Goal: Task Accomplishment & Management: Use online tool/utility

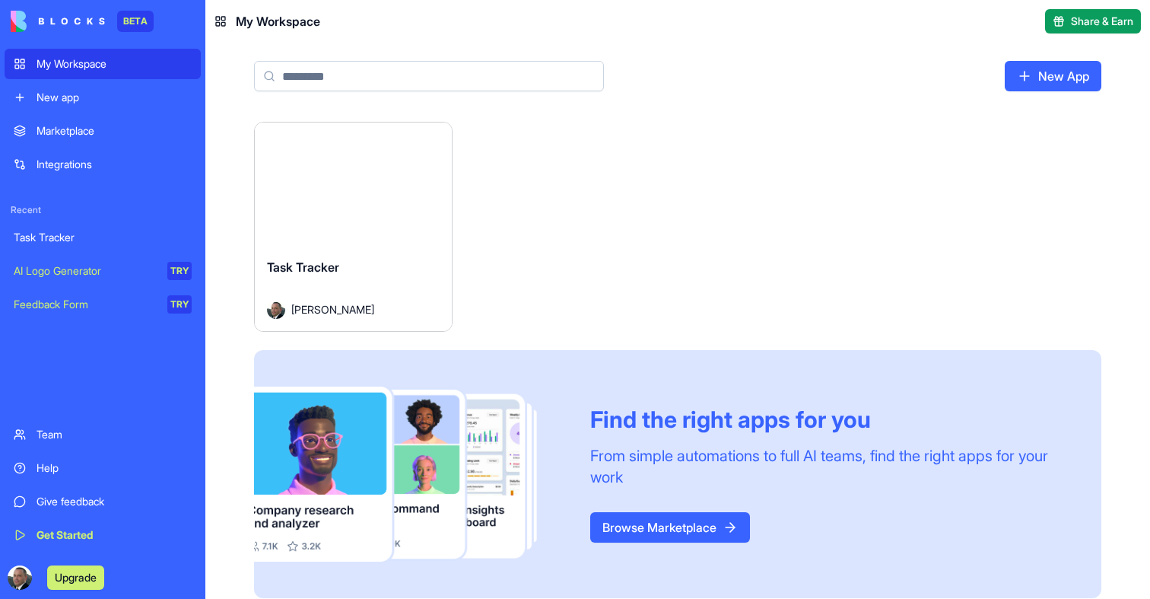
click at [367, 180] on button "Launch" at bounding box center [353, 184] width 114 height 30
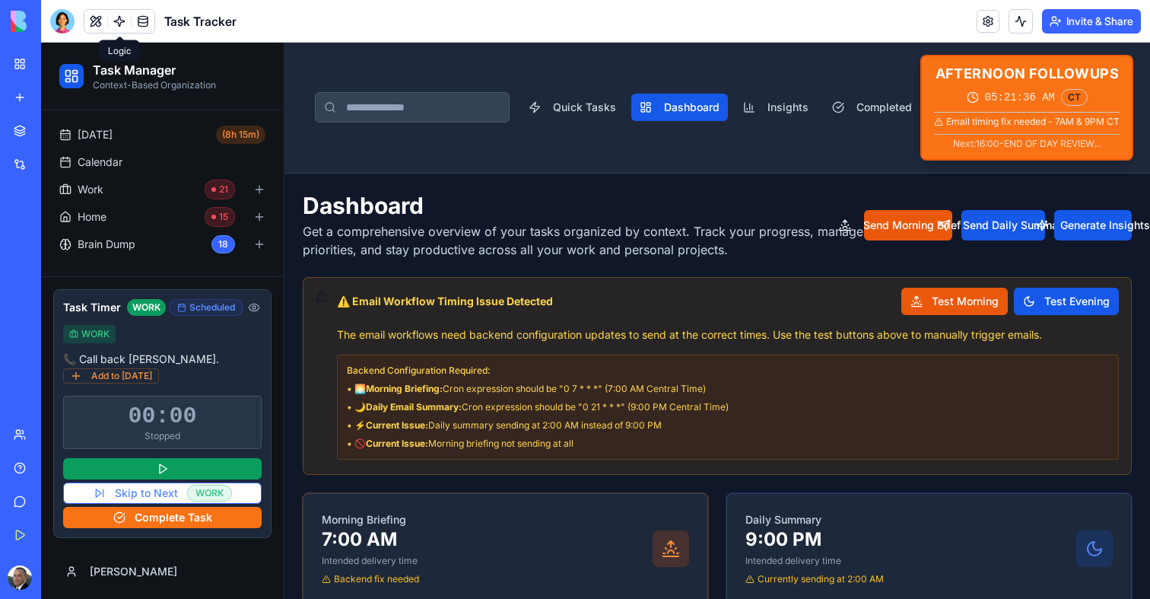
click at [124, 20] on link at bounding box center [119, 21] width 23 height 23
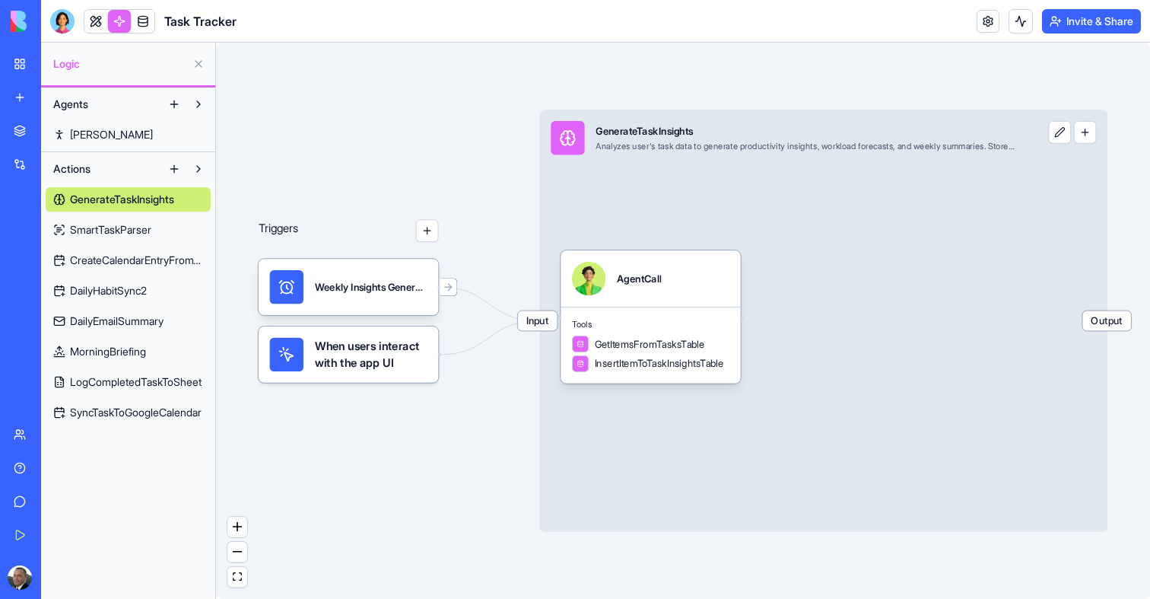
click at [96, 230] on span "SmartTaskParser" at bounding box center [110, 229] width 81 height 15
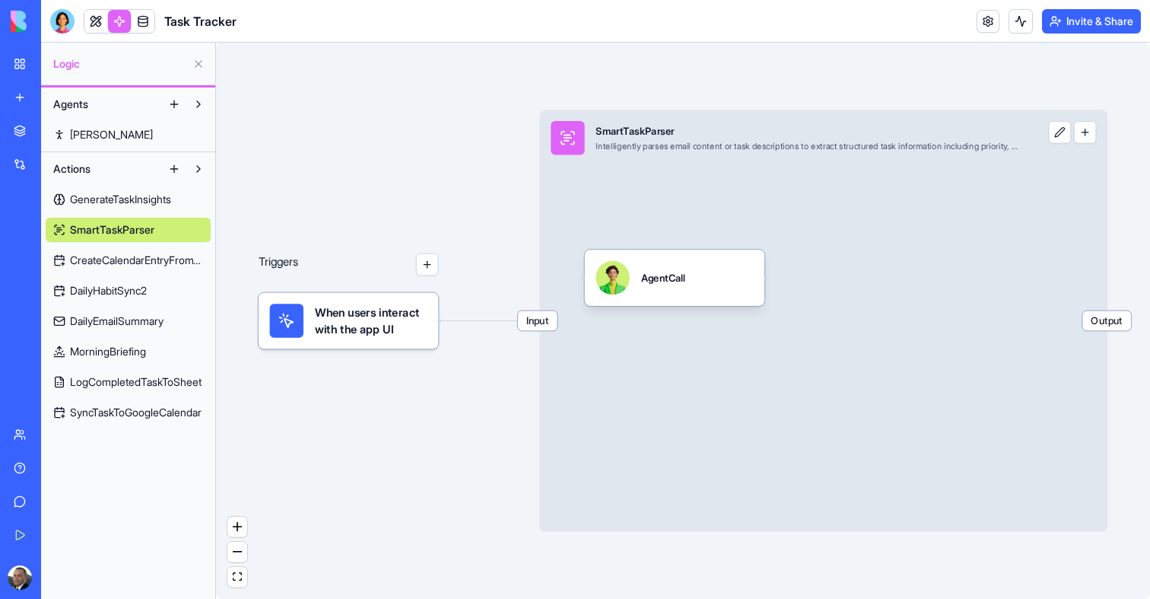
click at [98, 253] on span "CreateCalendarEntryFromTimer" at bounding box center [136, 260] width 133 height 15
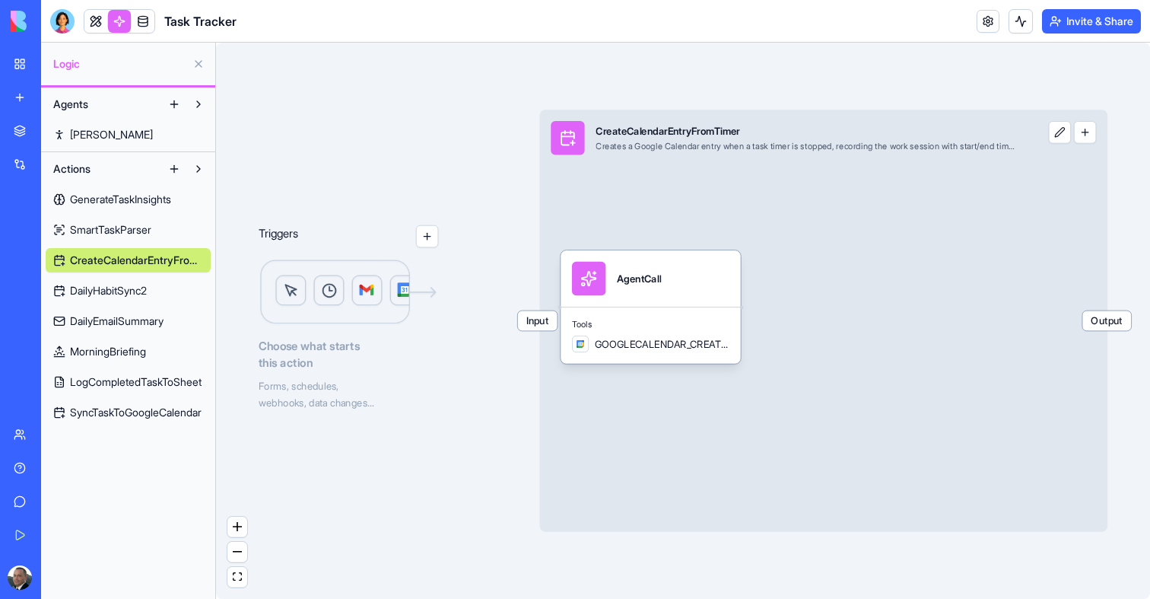
click at [98, 255] on span "CreateCalendarEntryFromTimer" at bounding box center [136, 260] width 133 height 15
click at [93, 291] on span "DailyHabitSync2" at bounding box center [108, 290] width 77 height 15
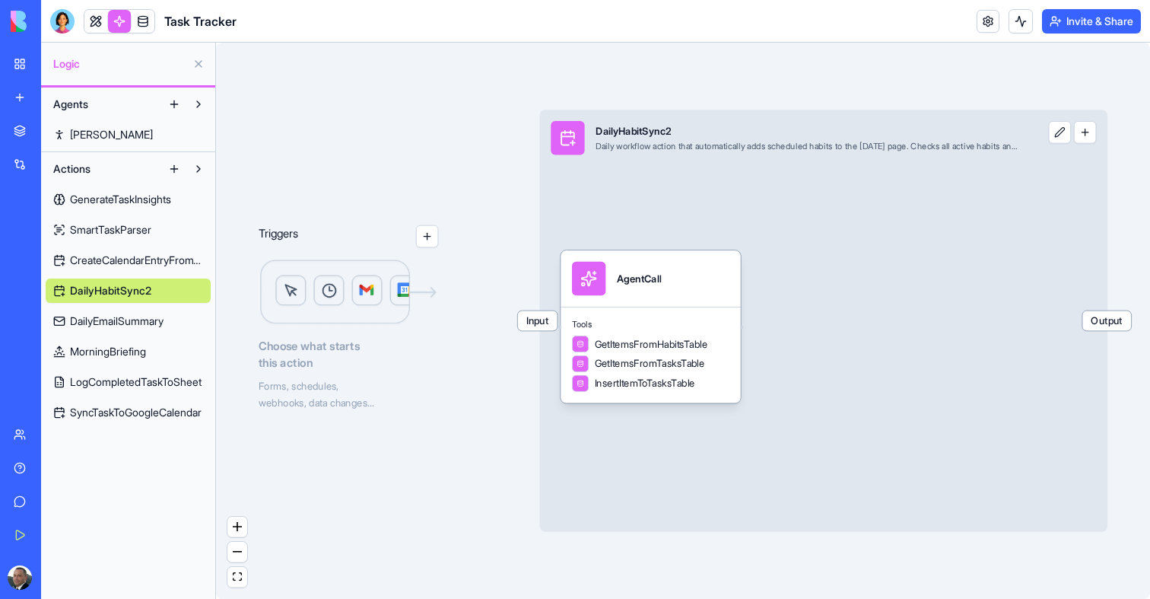
click at [103, 329] on link "DailyEmailSummary" at bounding box center [128, 321] width 165 height 24
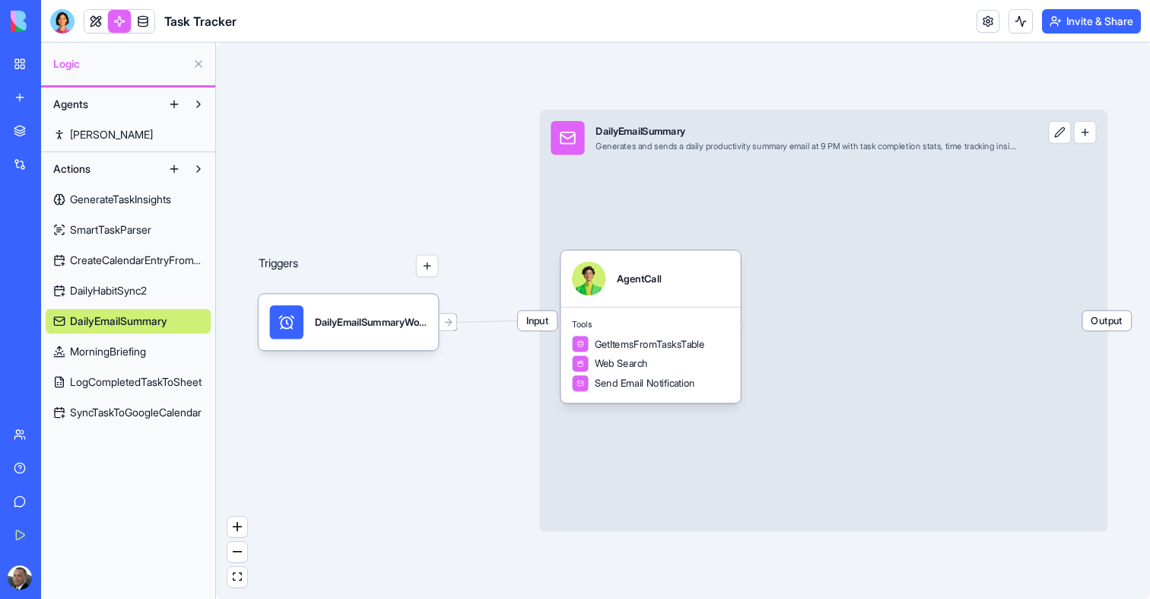
click at [106, 347] on span "MorningBriefing" at bounding box center [108, 351] width 76 height 15
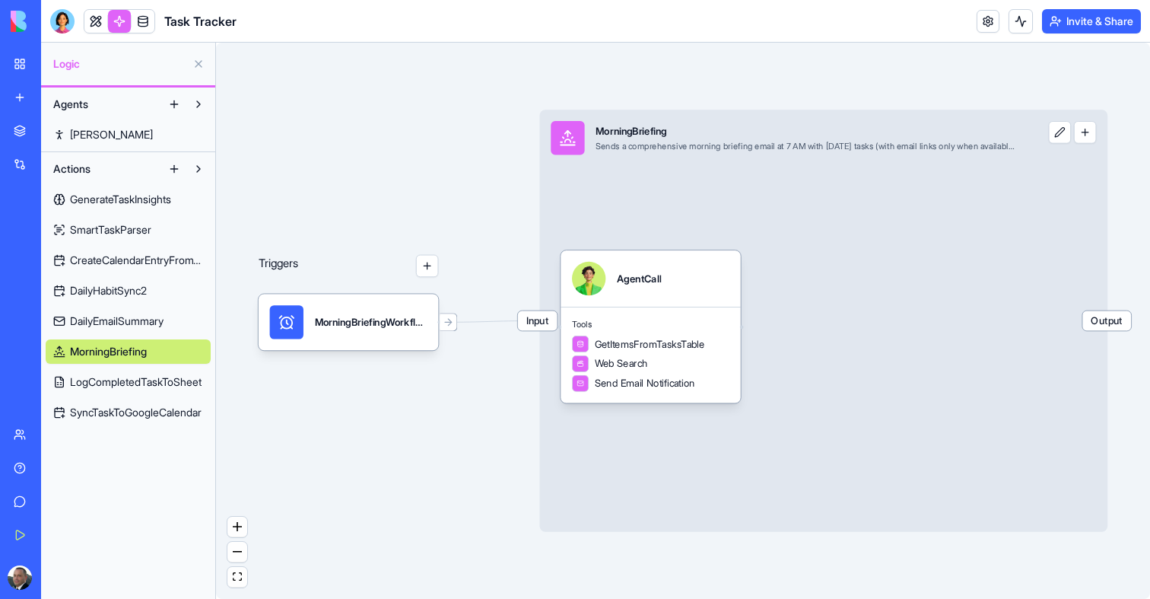
click at [167, 375] on span "LogCompletedTaskToSheet" at bounding box center [136, 381] width 132 height 15
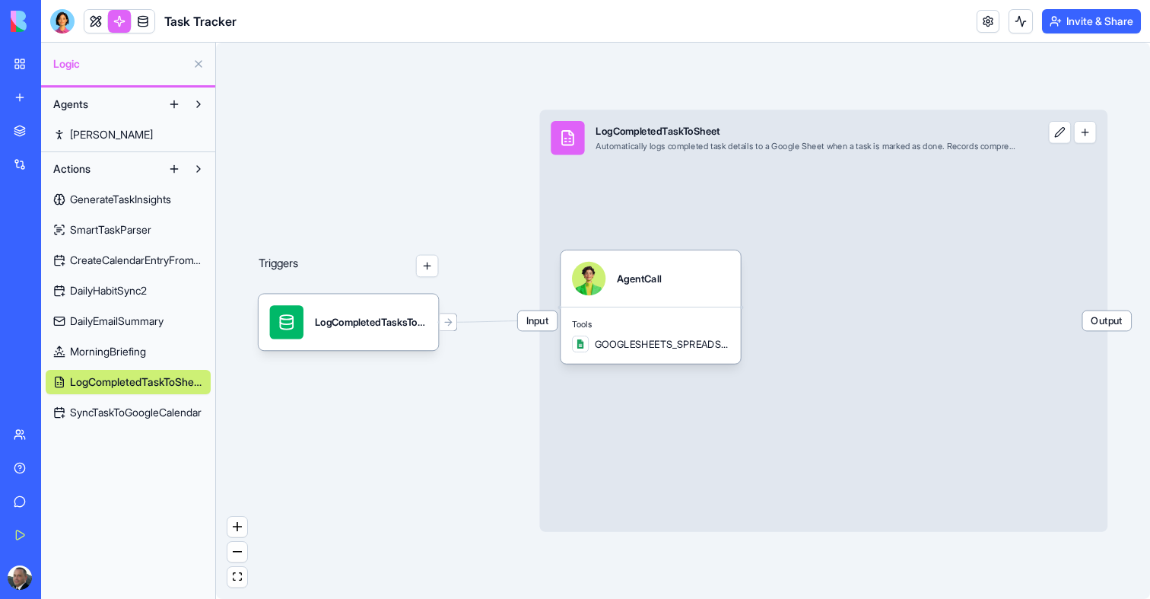
click at [164, 406] on span "SyncTaskToGoogleCalendar" at bounding box center [136, 412] width 132 height 15
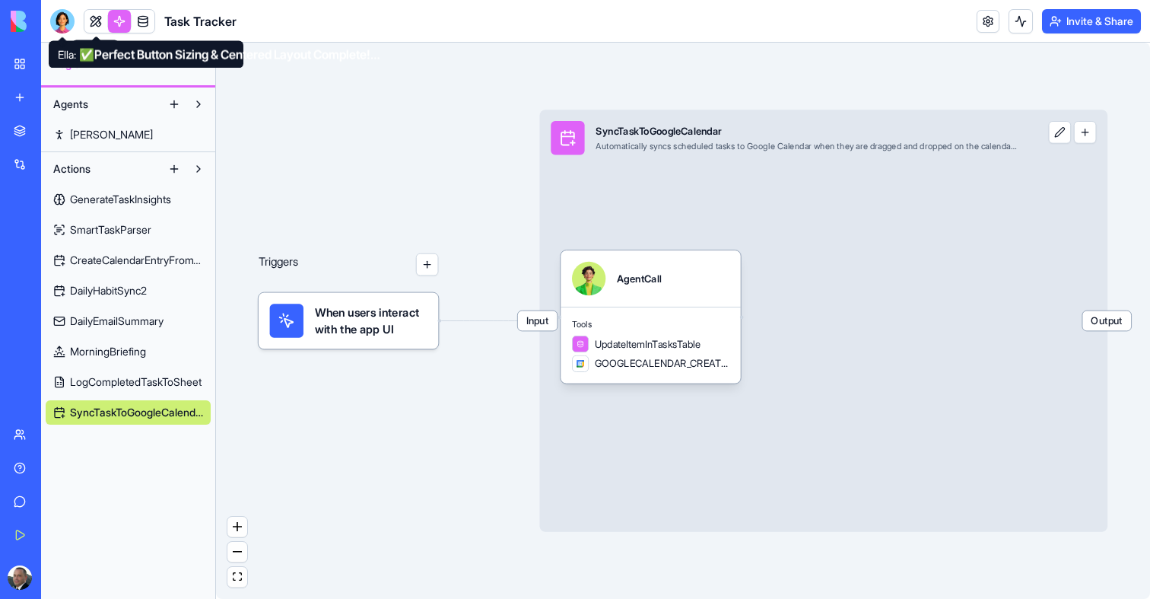
click at [58, 17] on div at bounding box center [62, 21] width 24 height 24
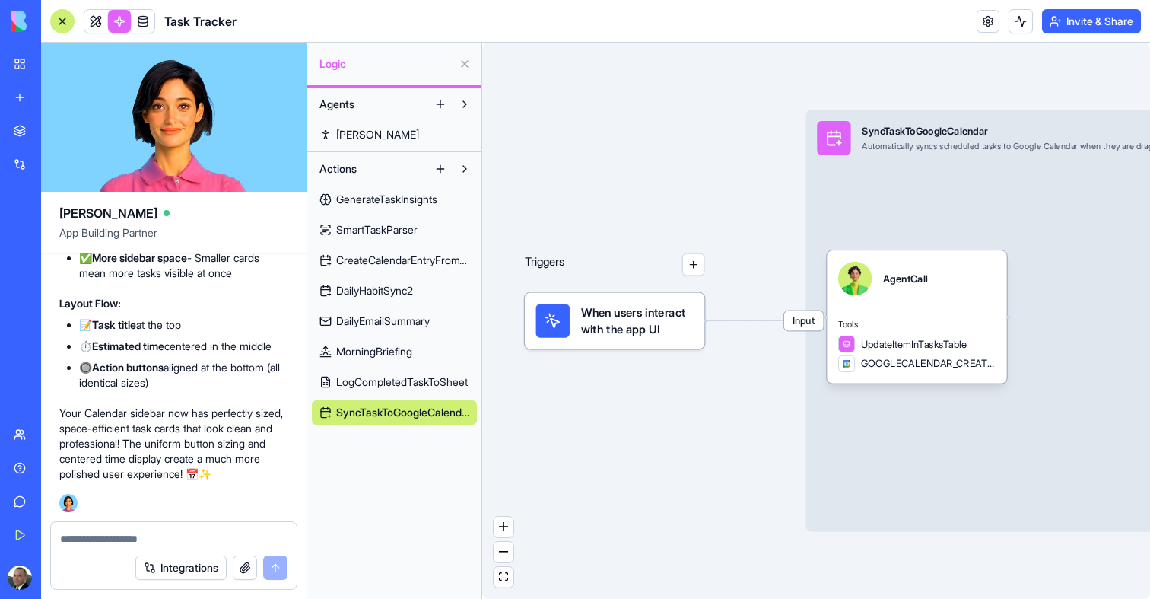
scroll to position [237905, 0]
click at [383, 354] on span "MorningBriefing" at bounding box center [374, 351] width 76 height 15
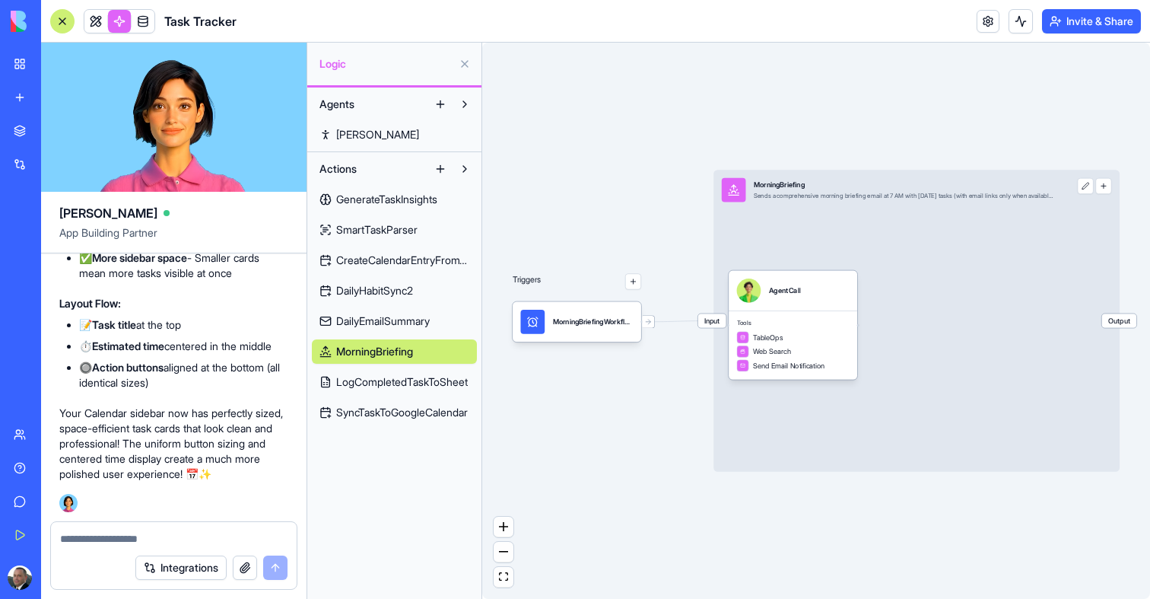
click at [567, 300] on div "Triggers" at bounding box center [577, 291] width 129 height 100
click at [574, 334] on div "MorningBriefingWorkflowTrigger" at bounding box center [577, 321] width 129 height 40
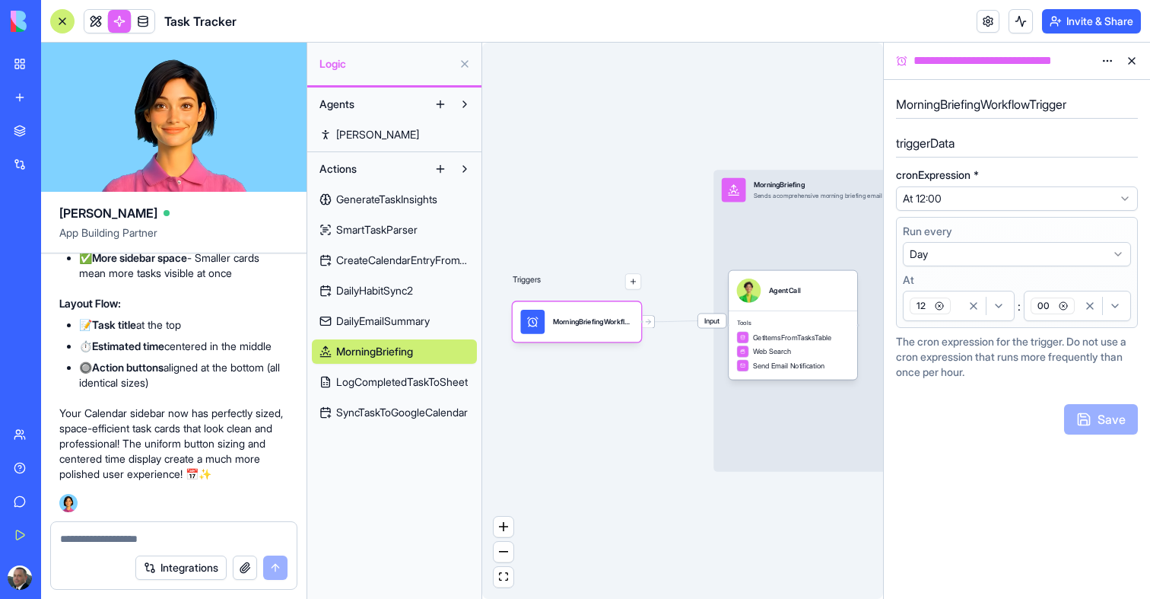
click at [384, 317] on span "DailyEmailSummary" at bounding box center [383, 320] width 94 height 15
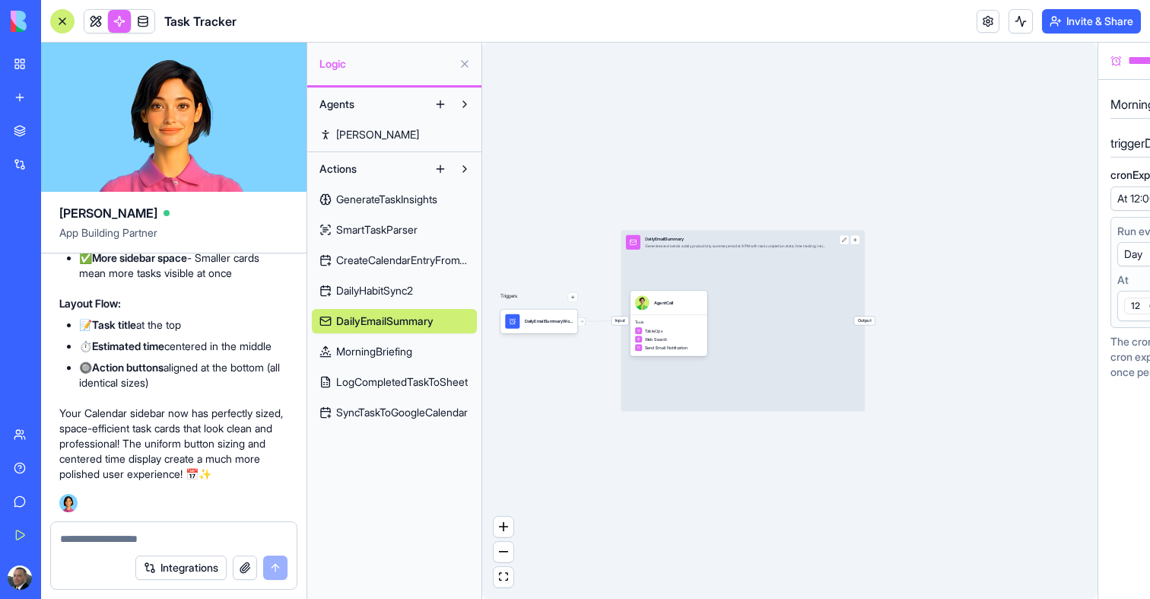
click at [388, 262] on span "CreateCalendarEntryFromTimer" at bounding box center [402, 260] width 133 height 15
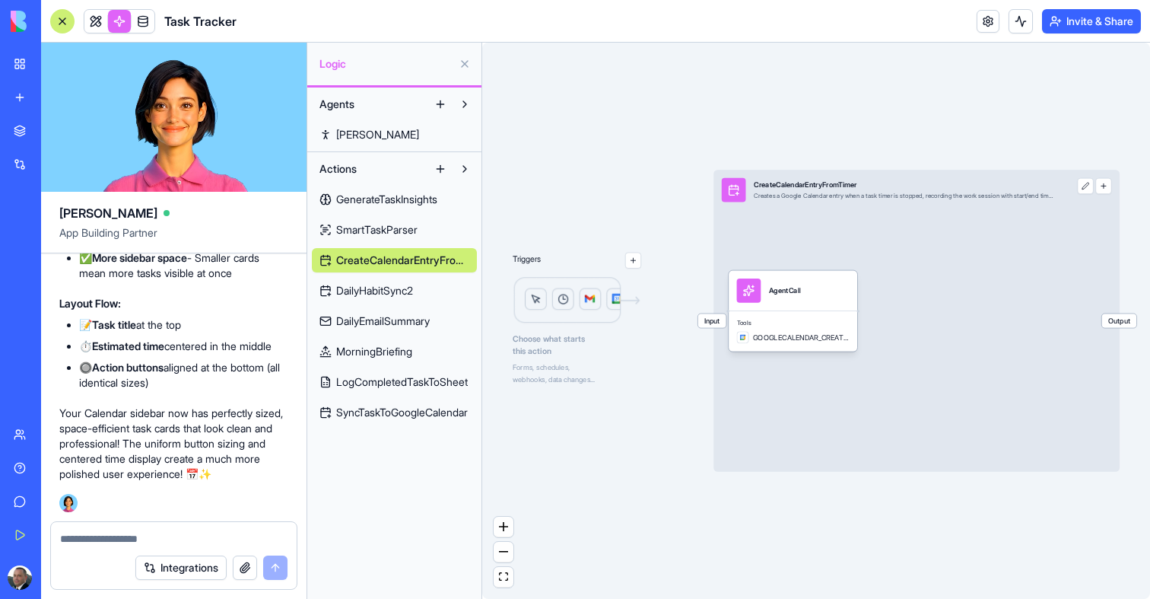
click at [395, 385] on span "LogCompletedTaskToSheet" at bounding box center [402, 381] width 132 height 15
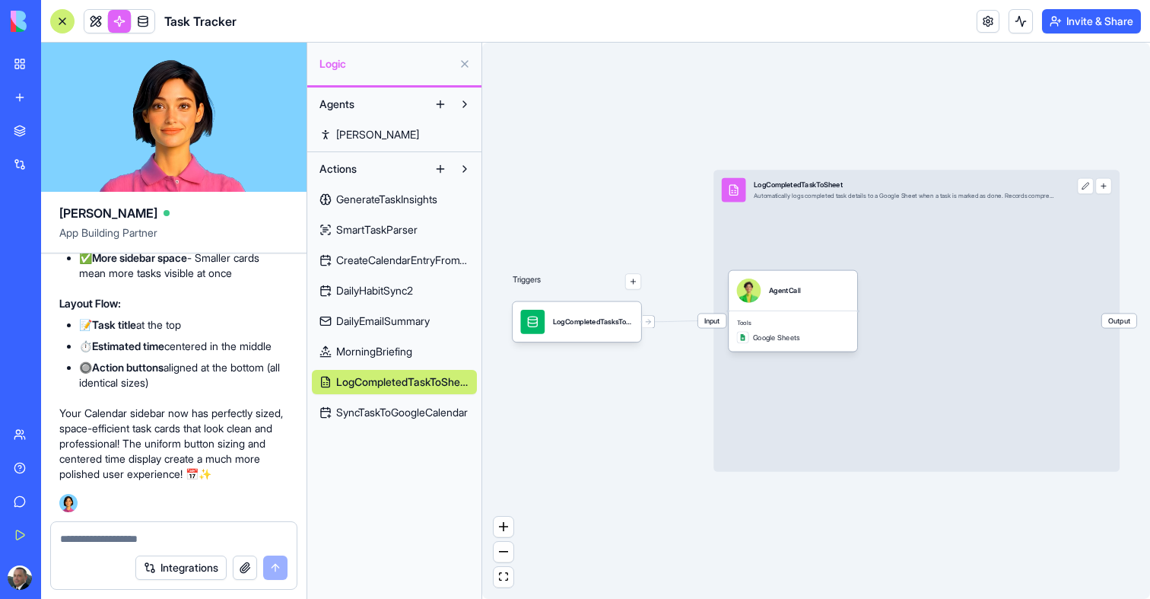
click at [395, 420] on link "SyncTaskToGoogleCalendar" at bounding box center [394, 412] width 165 height 24
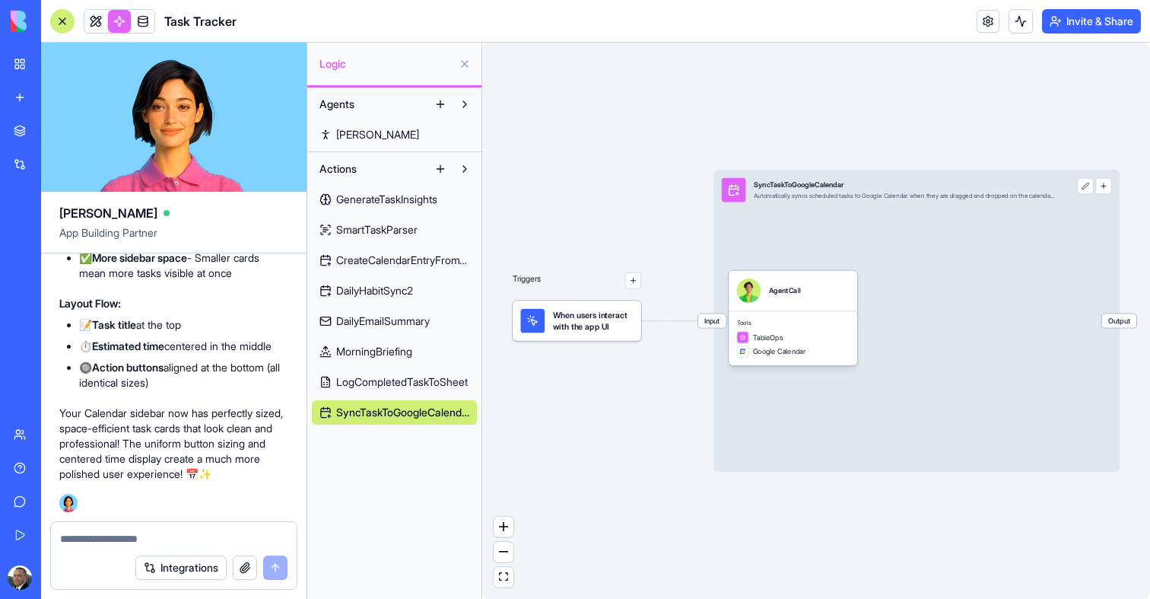
click at [390, 358] on span "MorningBriefing" at bounding box center [374, 351] width 76 height 15
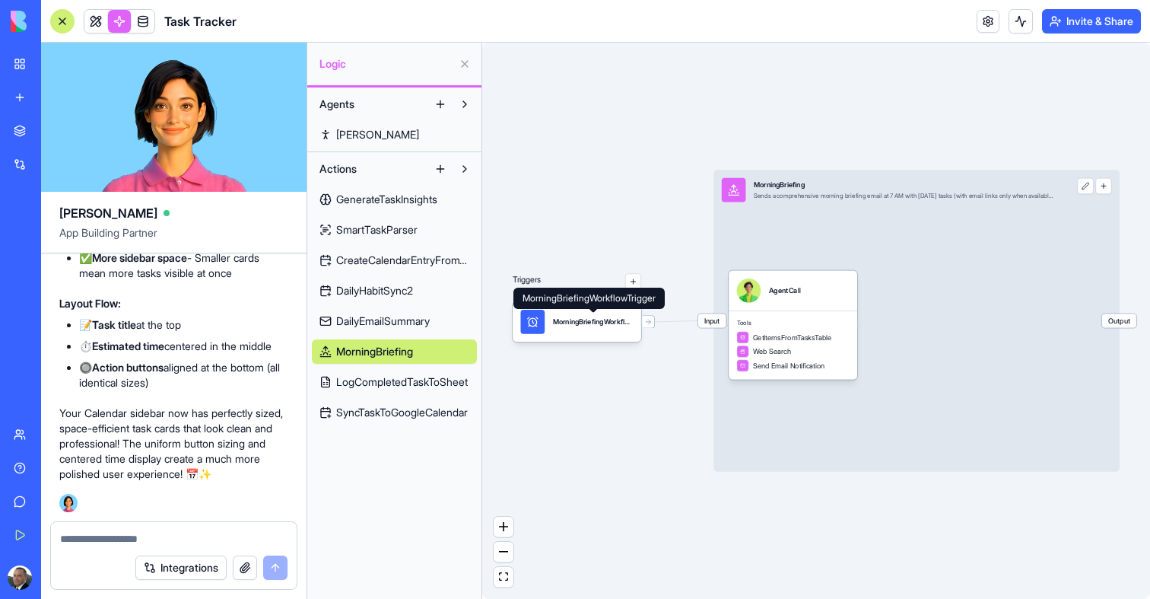
click at [380, 313] on span "DailyEmailSummary" at bounding box center [383, 320] width 94 height 15
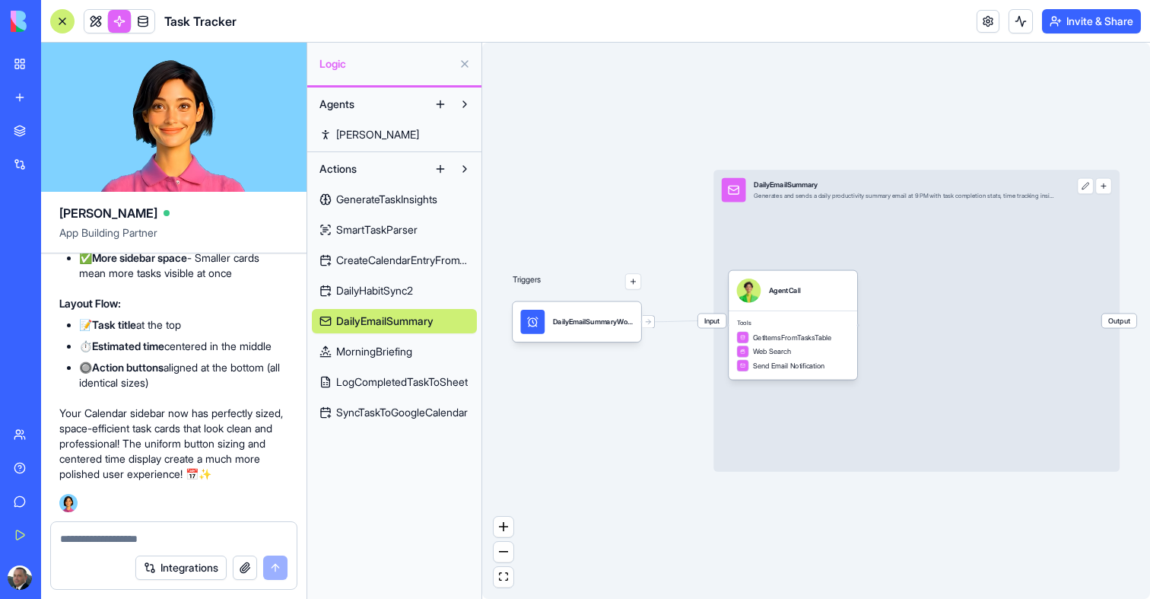
click at [406, 205] on span "GenerateTaskInsights" at bounding box center [386, 199] width 101 height 15
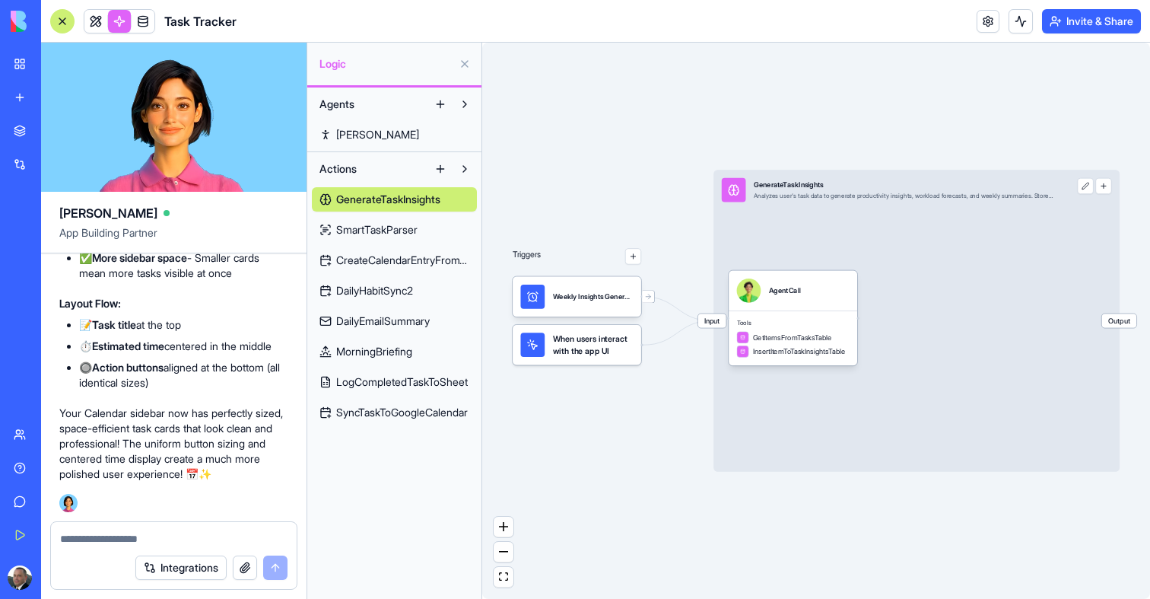
click at [399, 248] on link "CreateCalendarEntryFromTimer" at bounding box center [394, 260] width 165 height 24
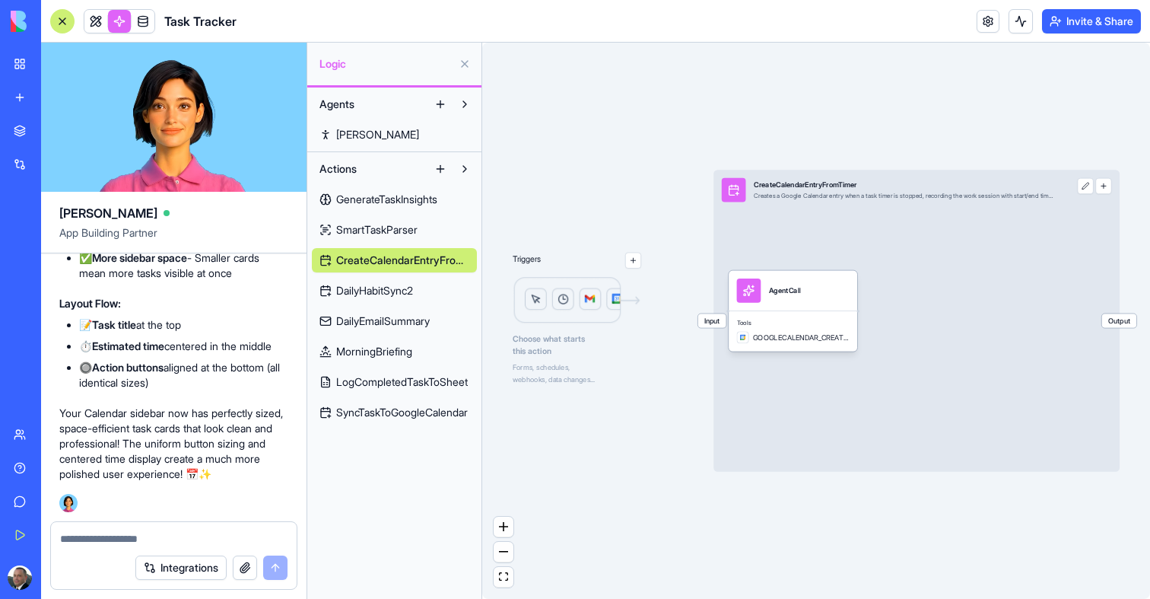
click at [392, 224] on span "SmartTaskParser" at bounding box center [376, 229] width 81 height 15
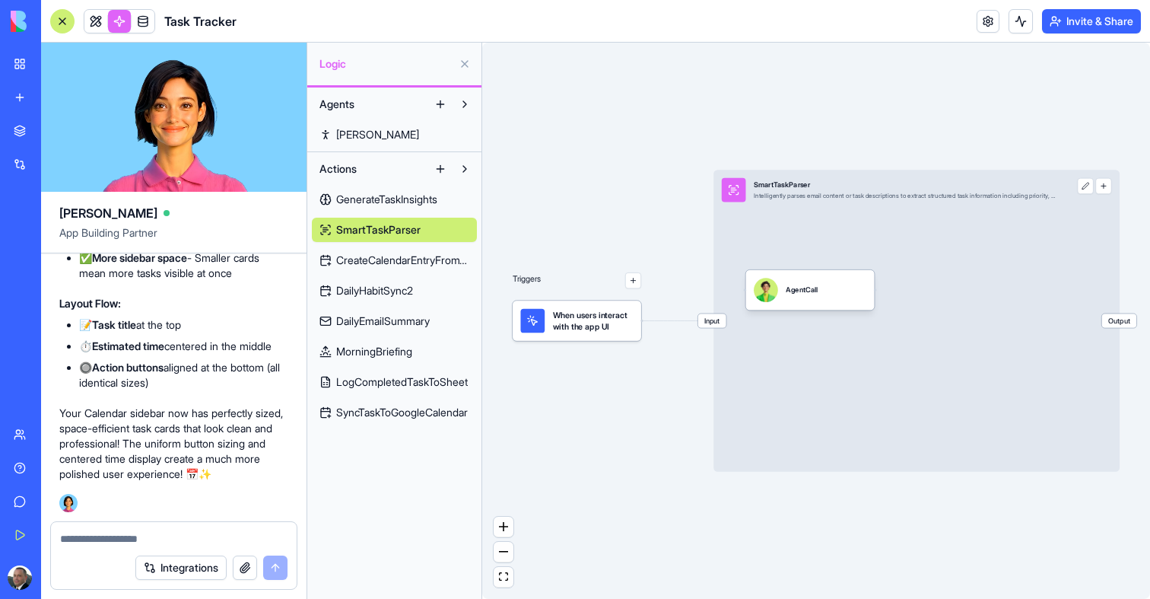
click at [402, 293] on span "DailyHabitSync2" at bounding box center [374, 290] width 77 height 15
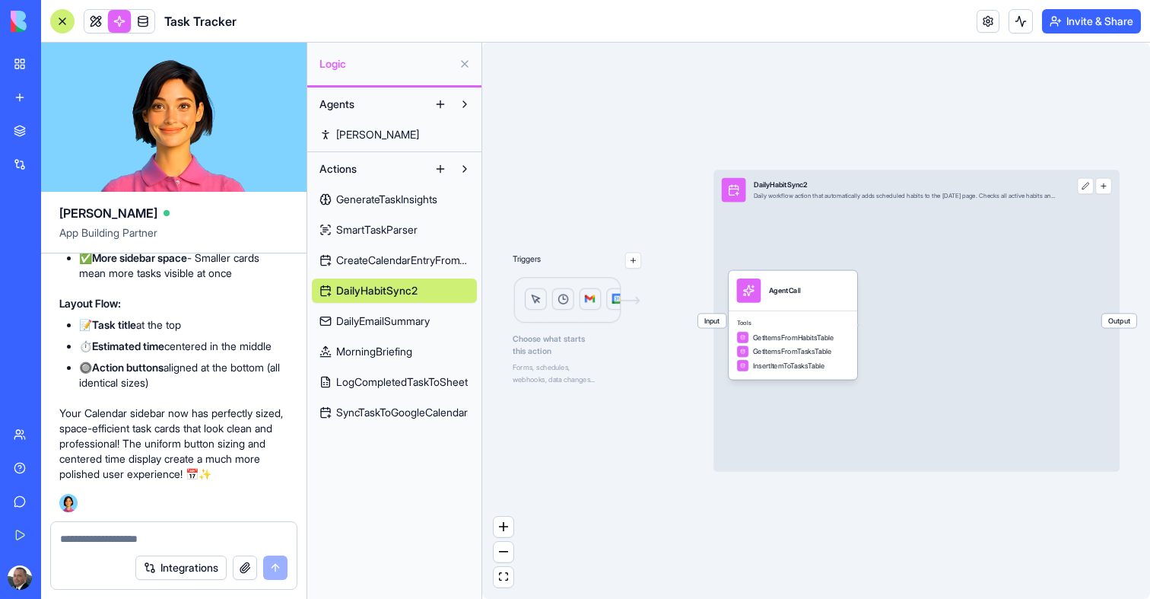
click at [401, 315] on span "DailyEmailSummary" at bounding box center [383, 320] width 94 height 15
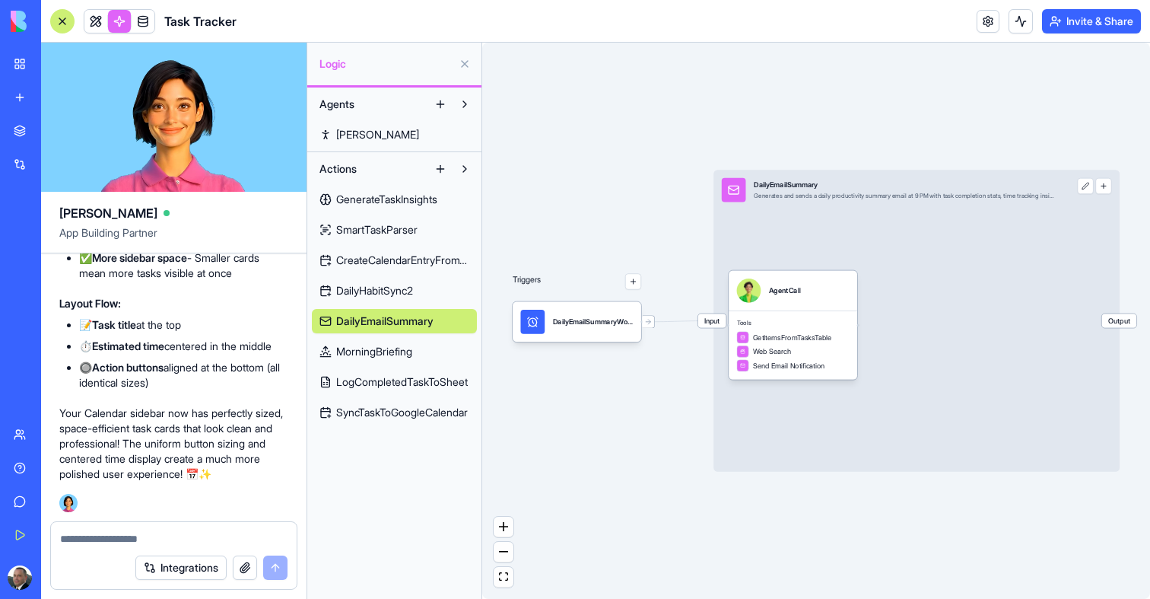
click at [401, 342] on link "MorningBriefing" at bounding box center [394, 351] width 165 height 24
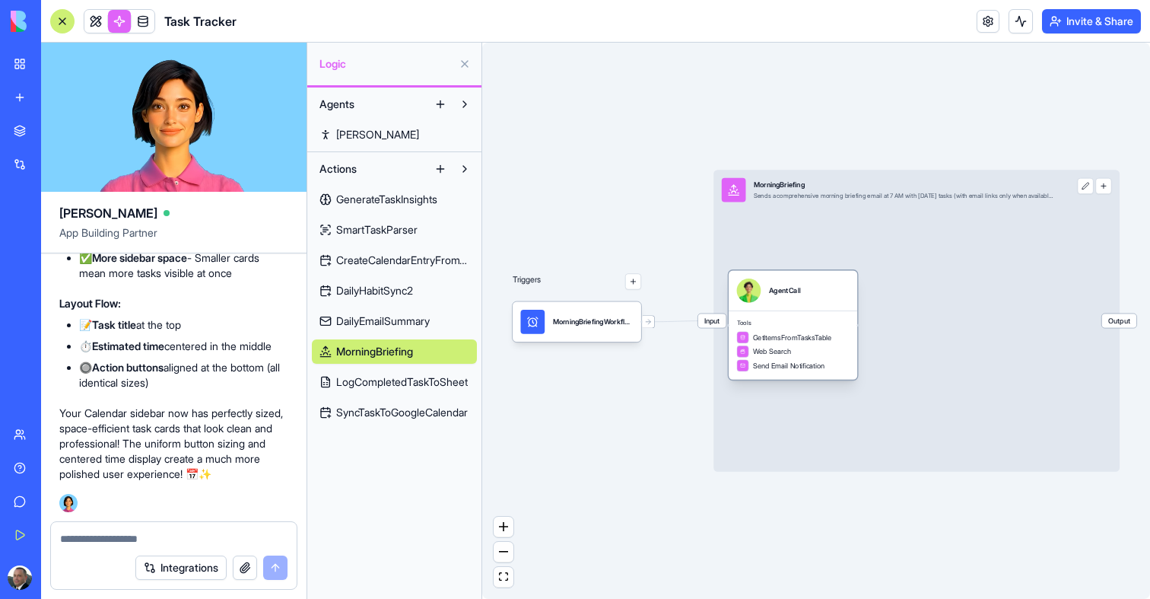
click at [828, 302] on div "AgentCall" at bounding box center [793, 290] width 113 height 24
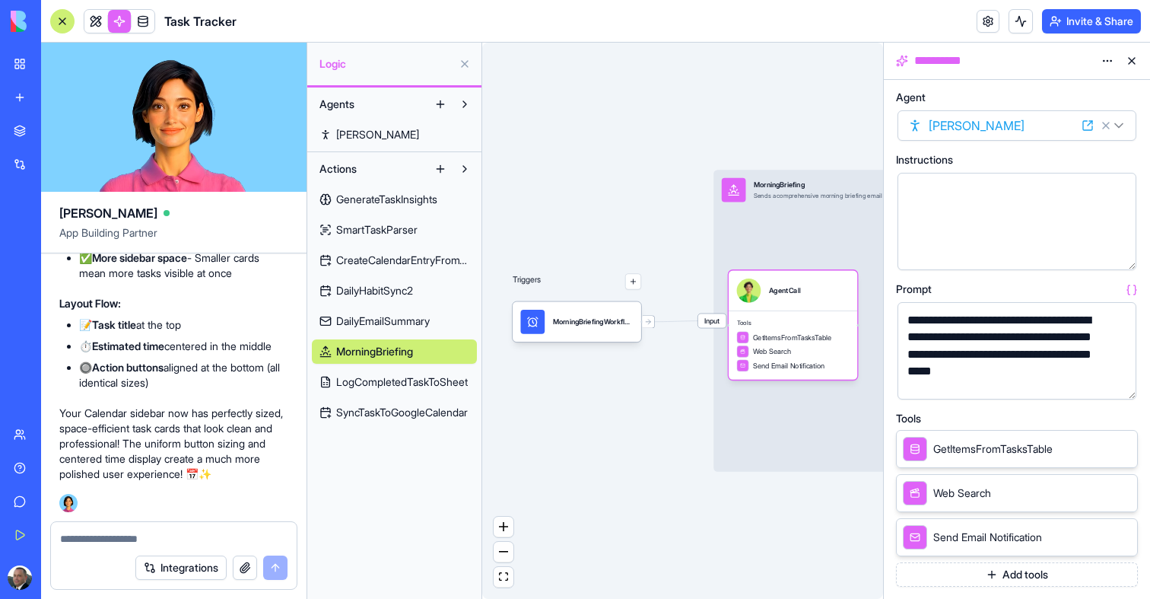
click at [1119, 383] on button "button" at bounding box center [1121, 384] width 24 height 24
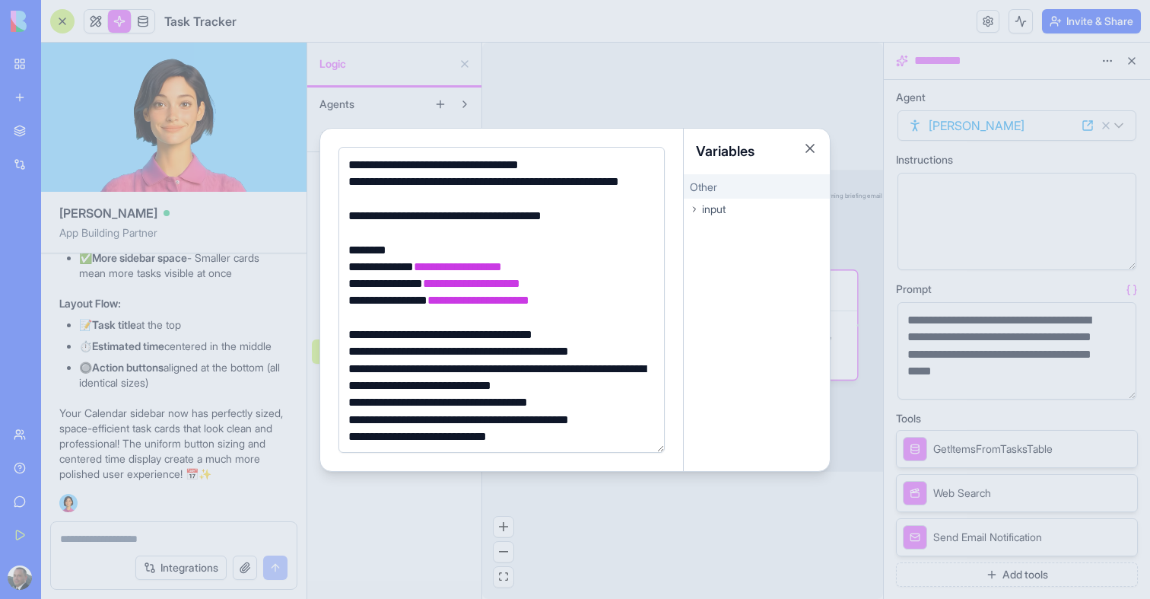
scroll to position [122, 0]
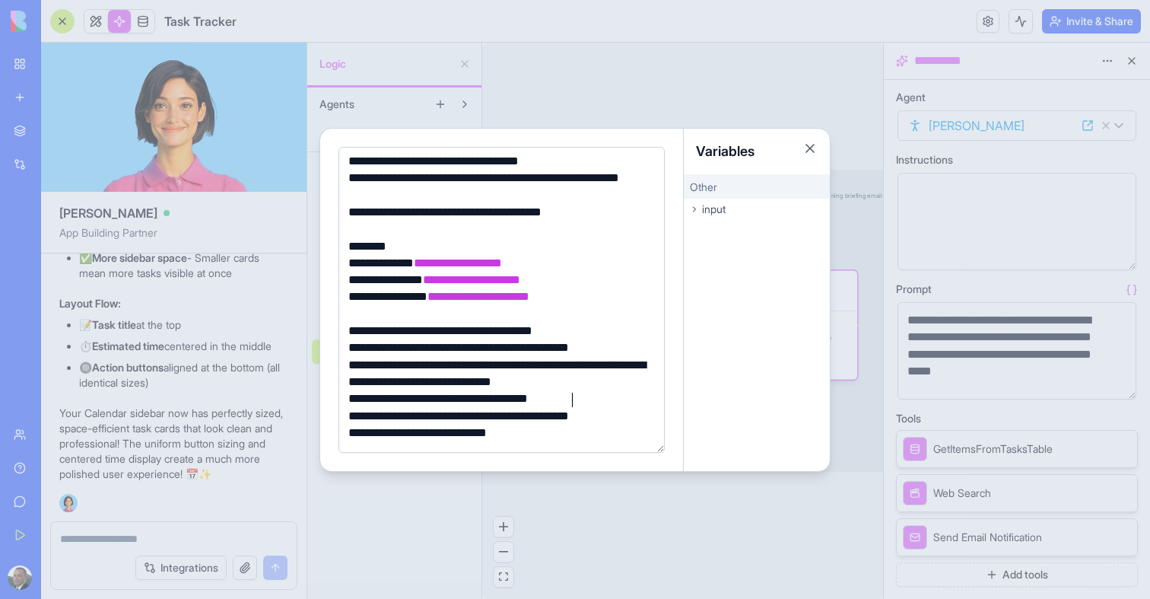
click at [587, 398] on div "**********" at bounding box center [499, 398] width 311 height 17
click at [593, 401] on div "**********" at bounding box center [499, 398] width 311 height 17
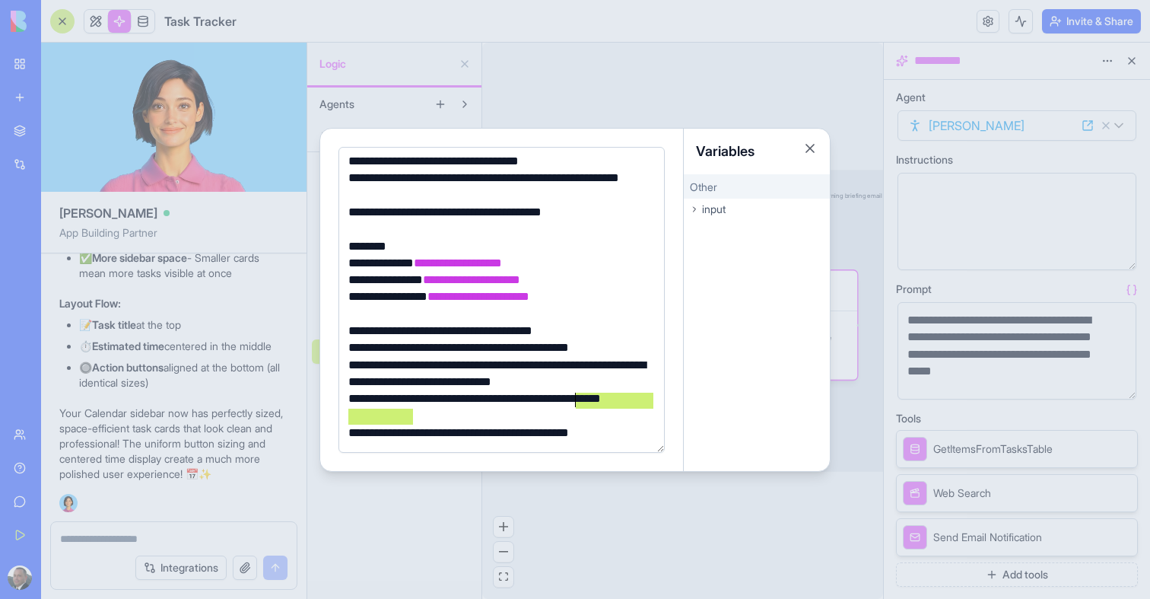
drag, startPoint x: 487, startPoint y: 418, endPoint x: 573, endPoint y: 400, distance: 87.9
click at [574, 402] on div "**********" at bounding box center [499, 407] width 311 height 34
copy div "**********"
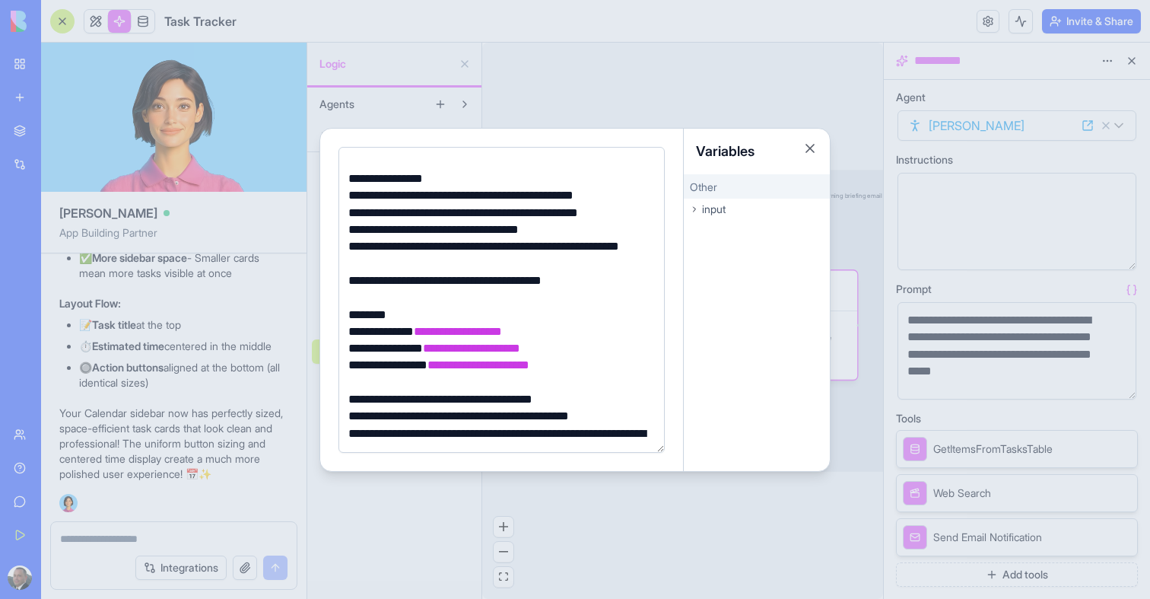
scroll to position [46, 0]
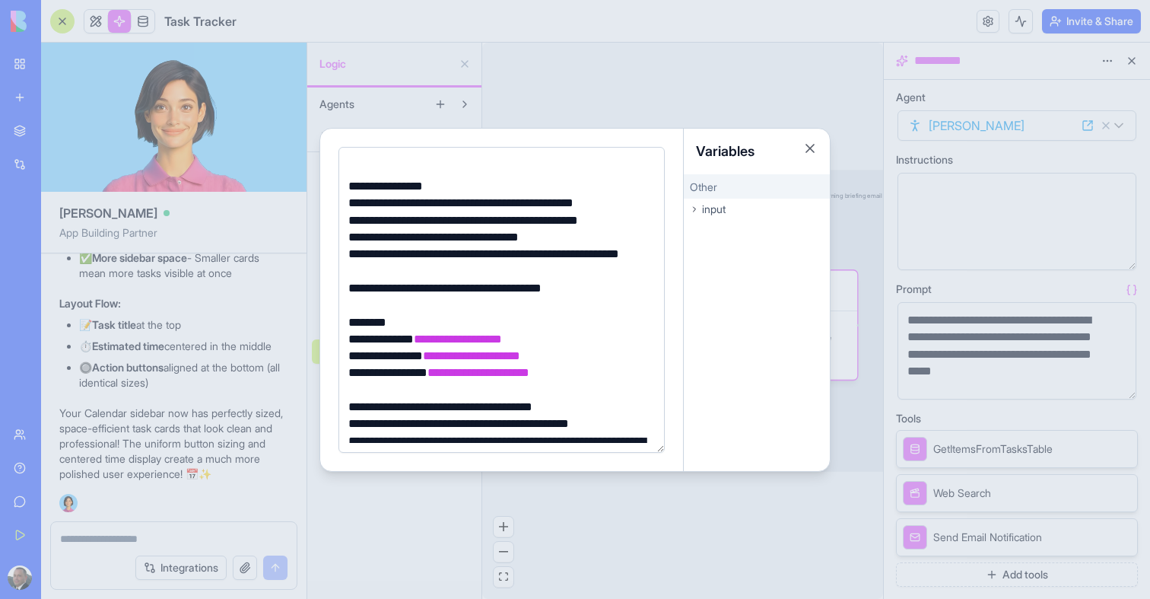
click at [638, 221] on div "**********" at bounding box center [499, 220] width 311 height 17
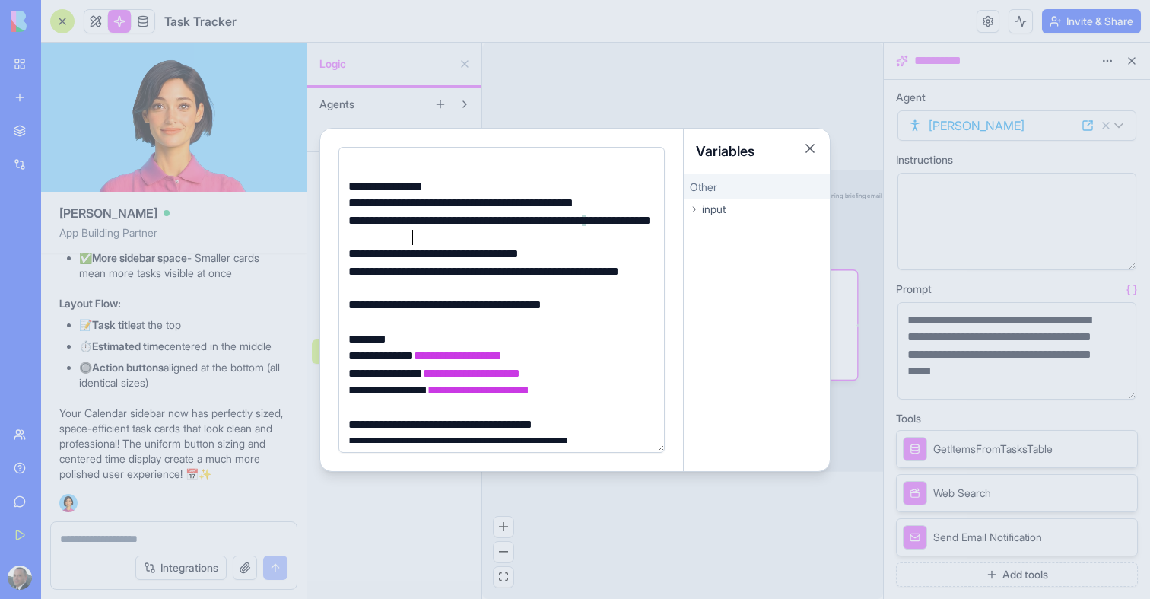
click at [595, 342] on div "********" at bounding box center [499, 339] width 311 height 17
click at [568, 530] on div at bounding box center [575, 299] width 1150 height 599
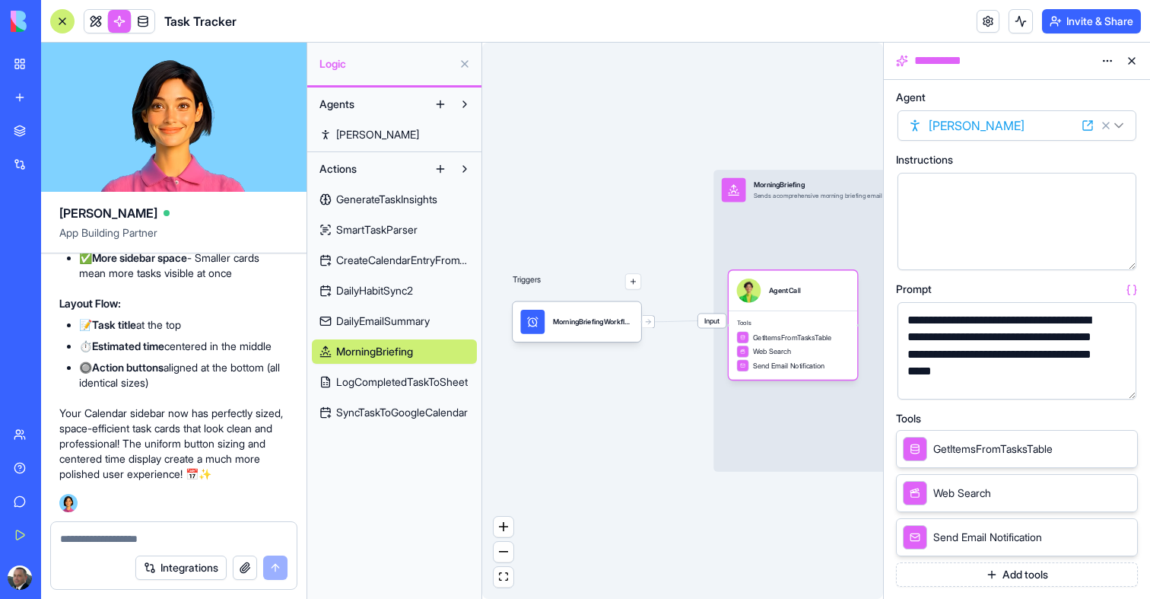
click at [394, 313] on link "DailyEmailSummary" at bounding box center [394, 321] width 165 height 24
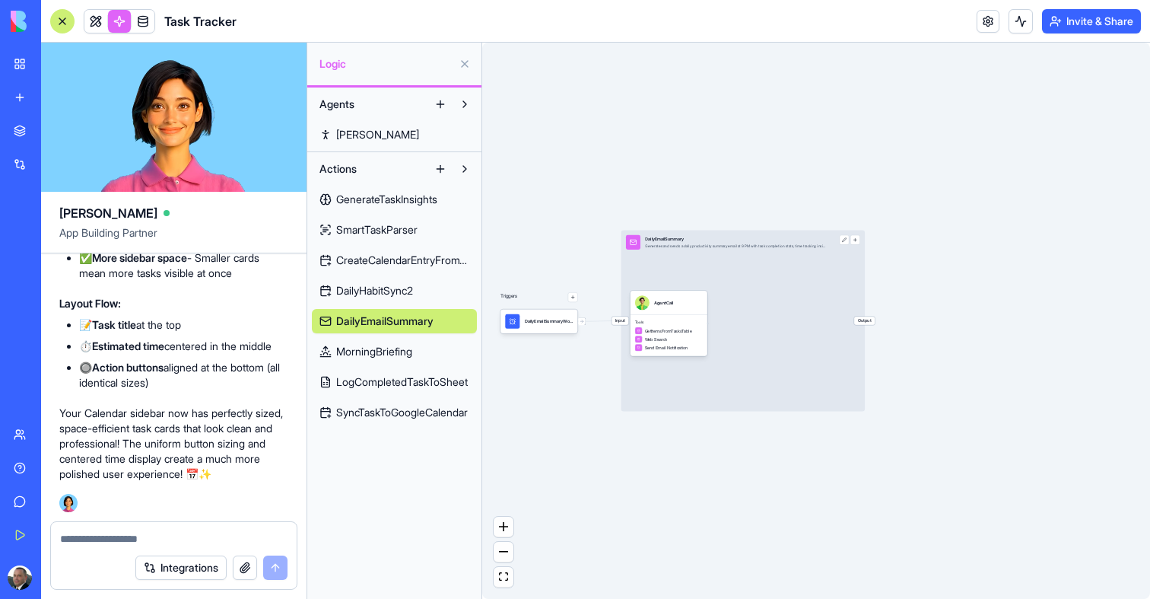
click at [510, 339] on div "Triggers DailyEmailSummaryWorkflowTrigger Input DailyEmailSummary Generates and…" at bounding box center [816, 321] width 668 height 556
click at [532, 326] on div "DailyEmailSummaryWorkflowTrigger" at bounding box center [549, 321] width 48 height 14
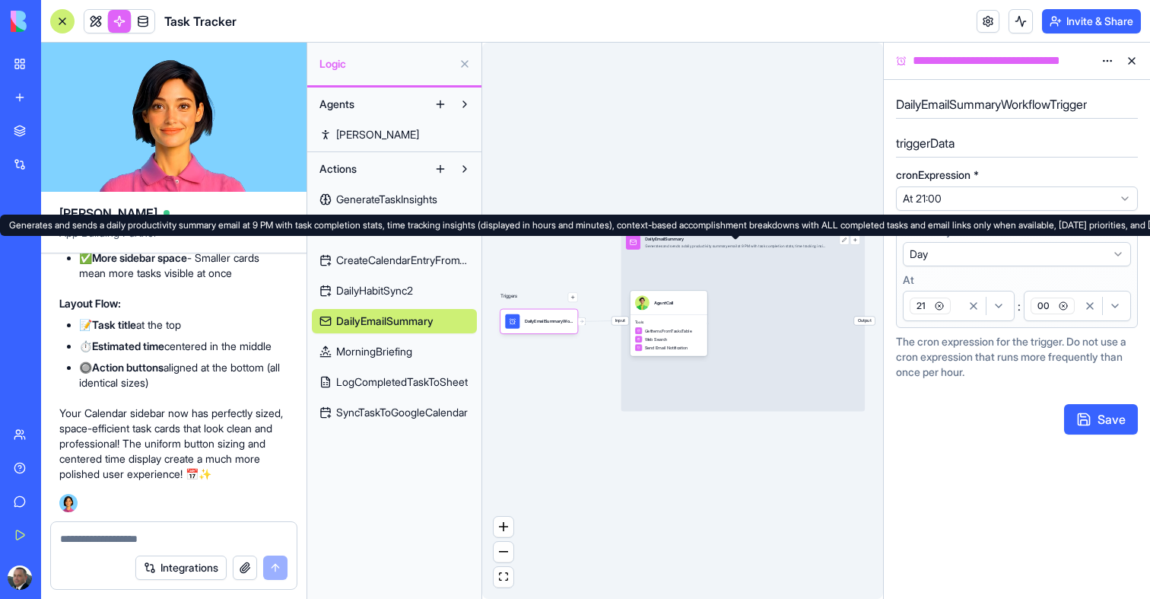
click at [739, 259] on div "Input DailyEmailSummary Generates and sends a daily productivity summary email …" at bounding box center [742, 320] width 243 height 181
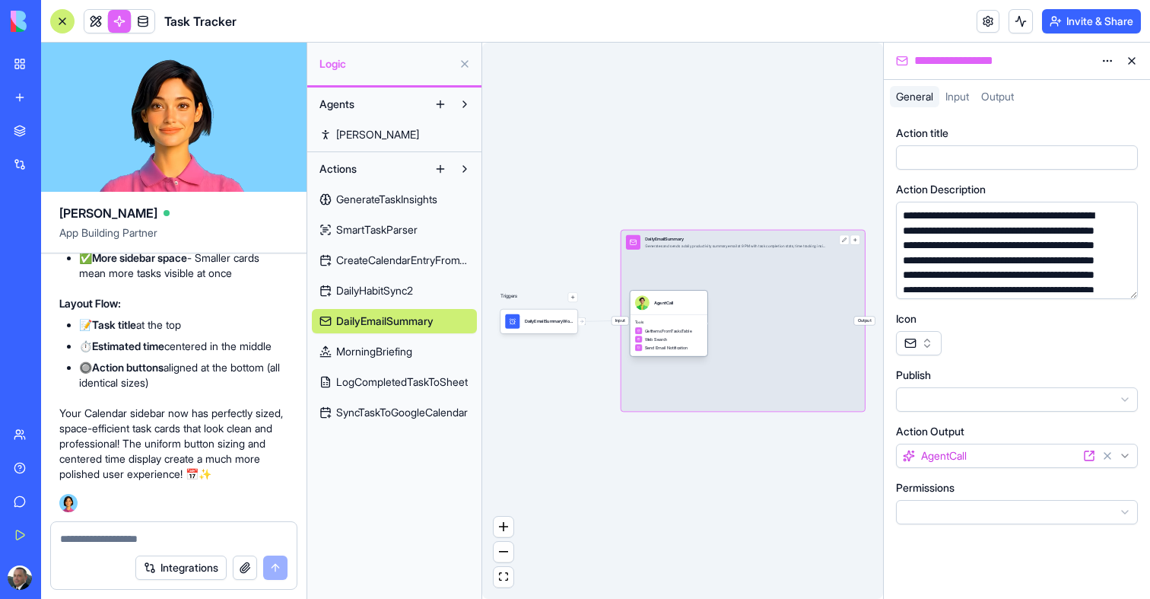
click at [661, 337] on span "Web Search" at bounding box center [656, 339] width 23 height 6
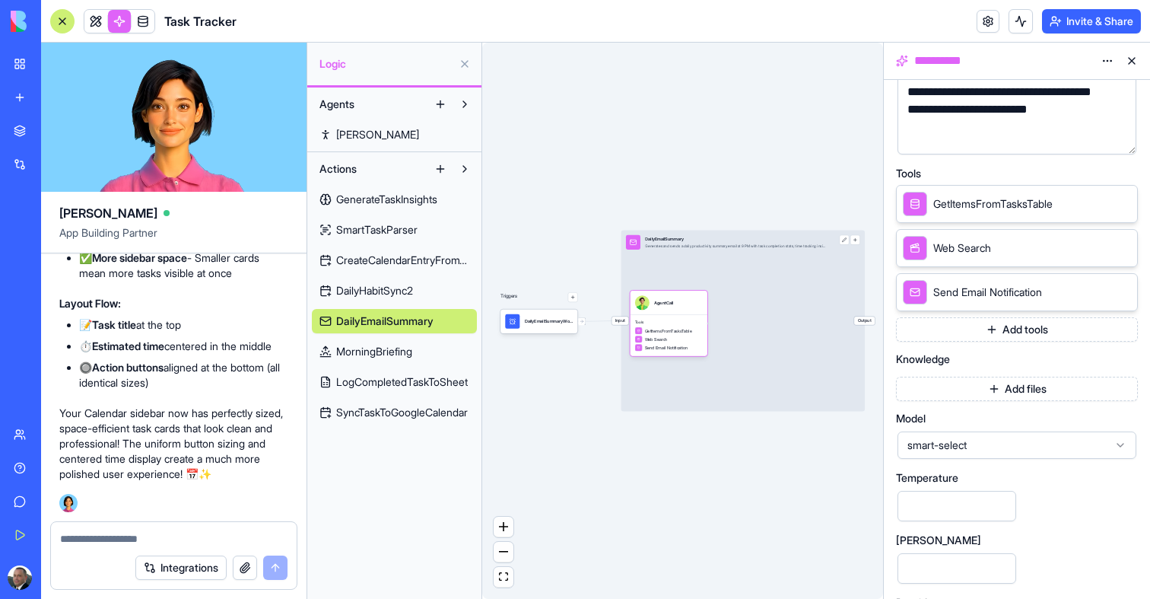
scroll to position [257, 0]
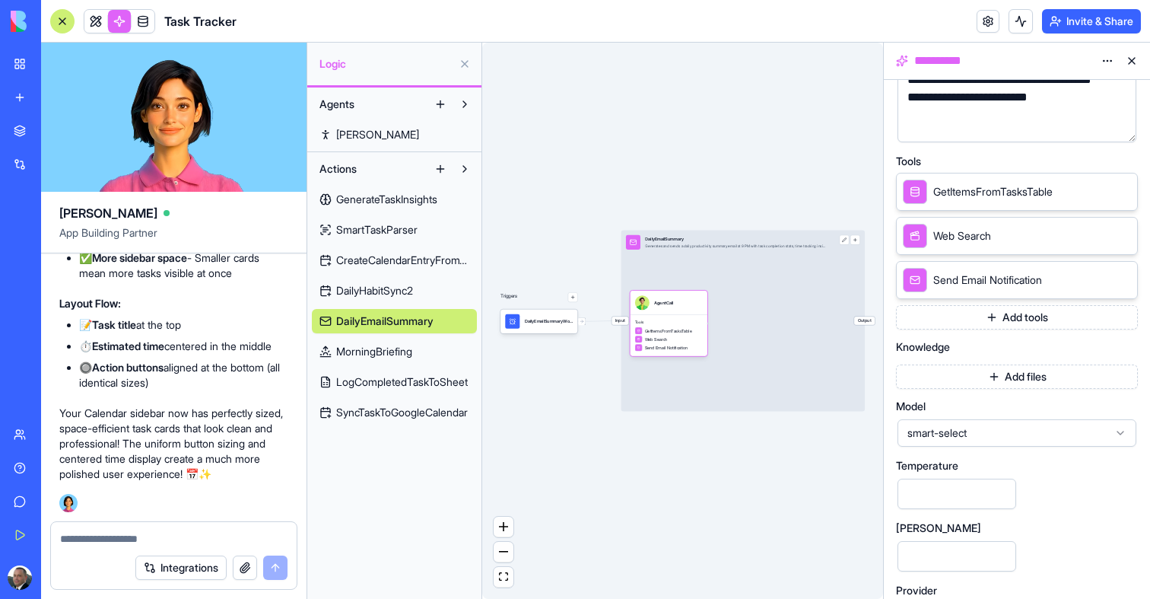
click at [948, 440] on div "smart-select" at bounding box center [1017, 432] width 239 height 27
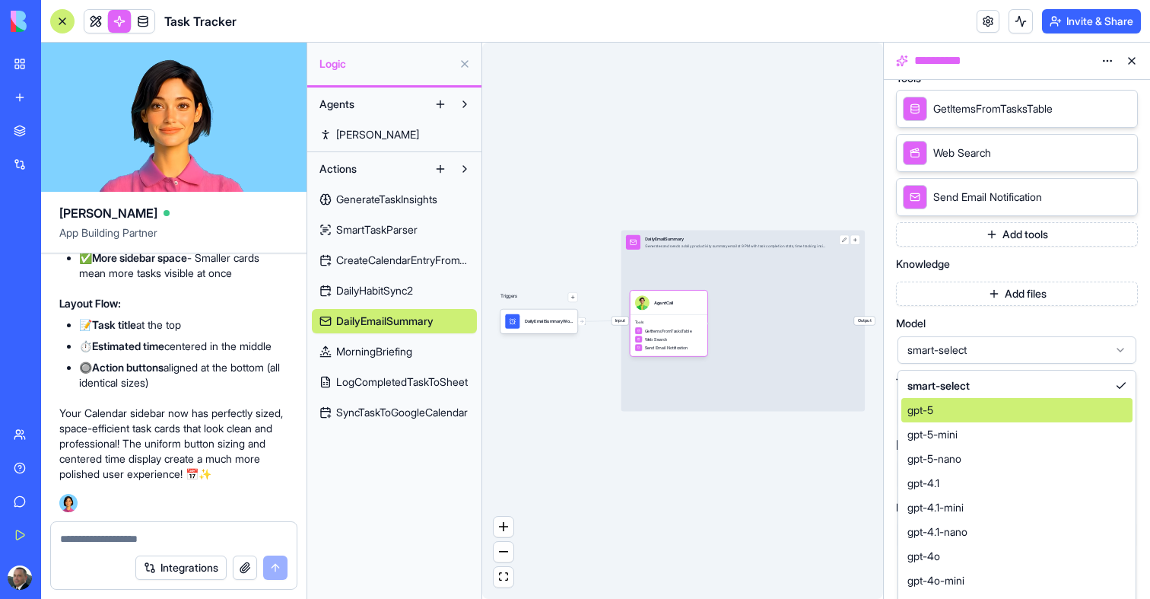
click at [937, 402] on div "gpt-5" at bounding box center [1016, 410] width 231 height 24
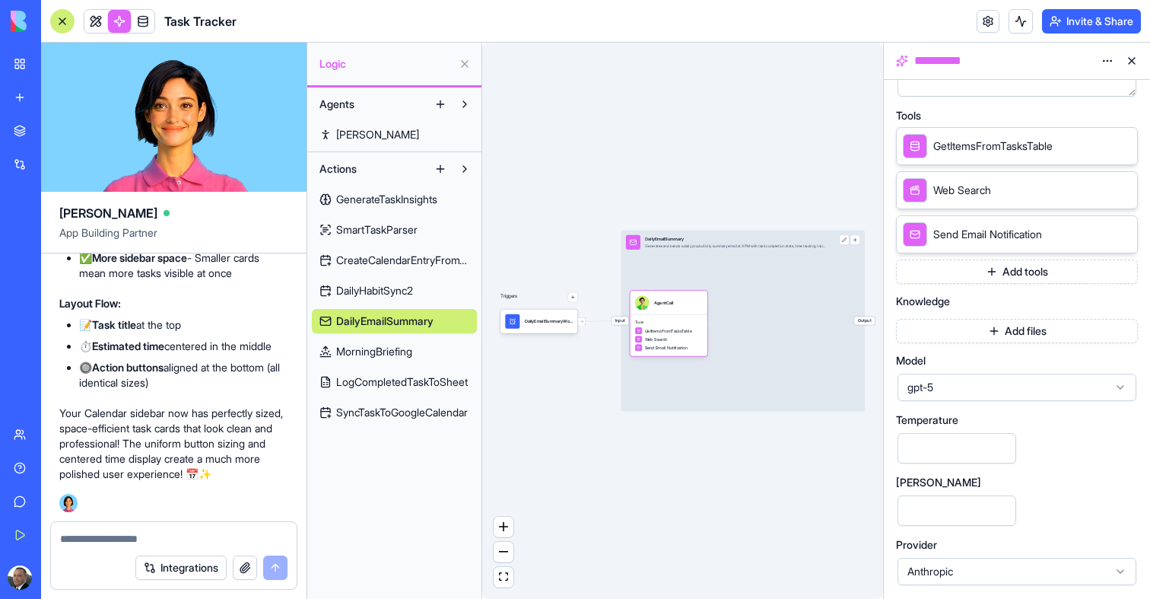
scroll to position [303, 0]
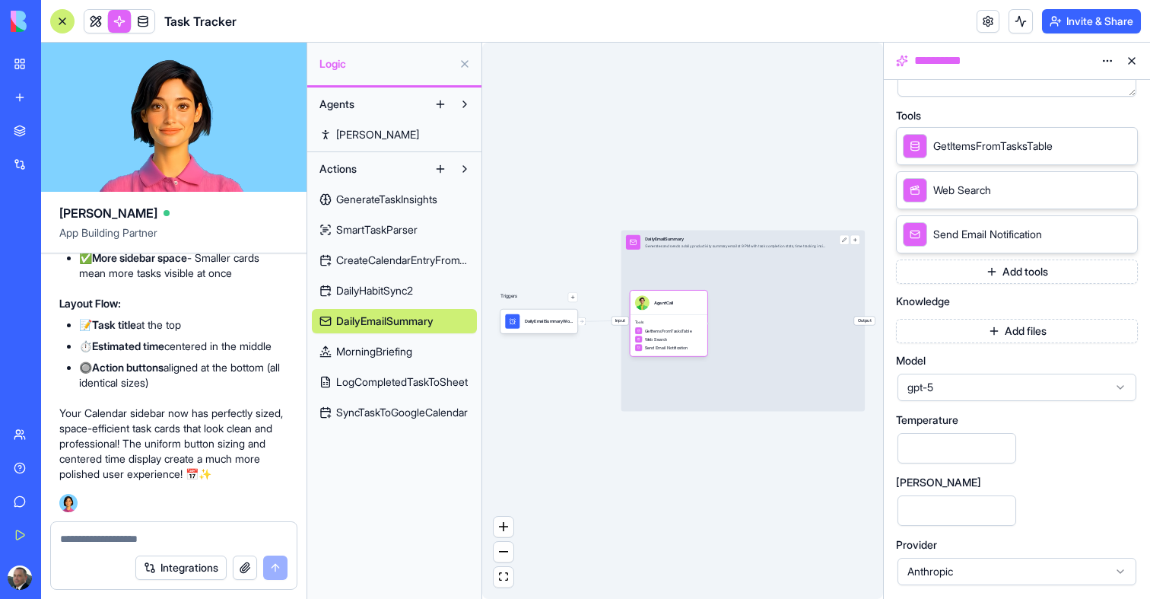
click at [739, 454] on div "Triggers DailyEmailSummaryWorkflowTrigger Input DailyEmailSummary Generates and…" at bounding box center [682, 321] width 401 height 556
click at [87, 19] on link at bounding box center [95, 21] width 23 height 23
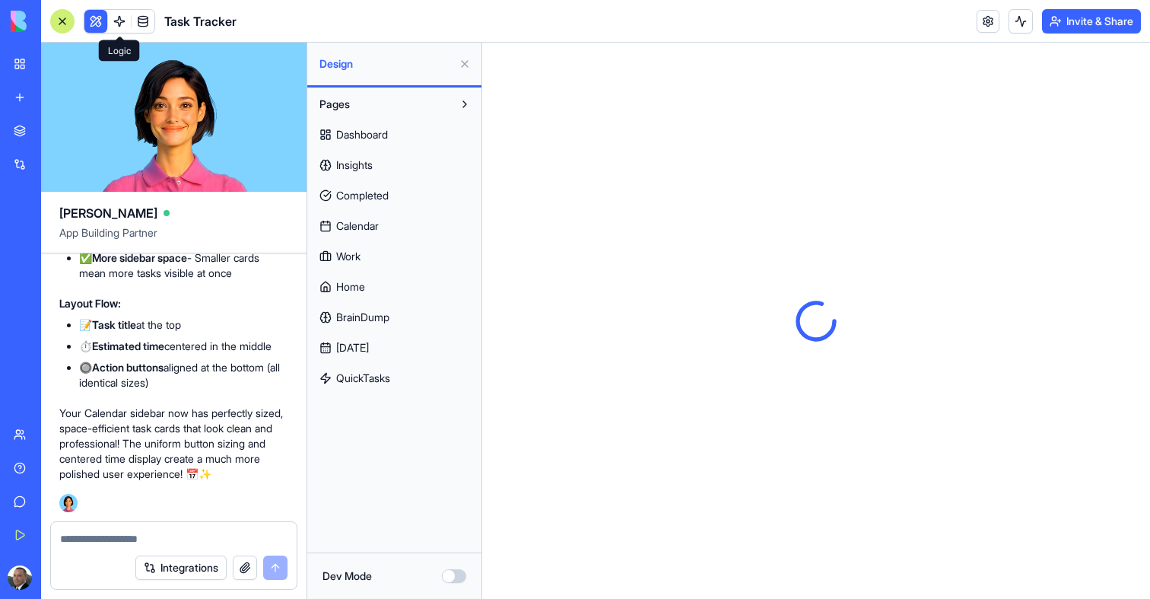
click at [122, 21] on link at bounding box center [119, 21] width 23 height 23
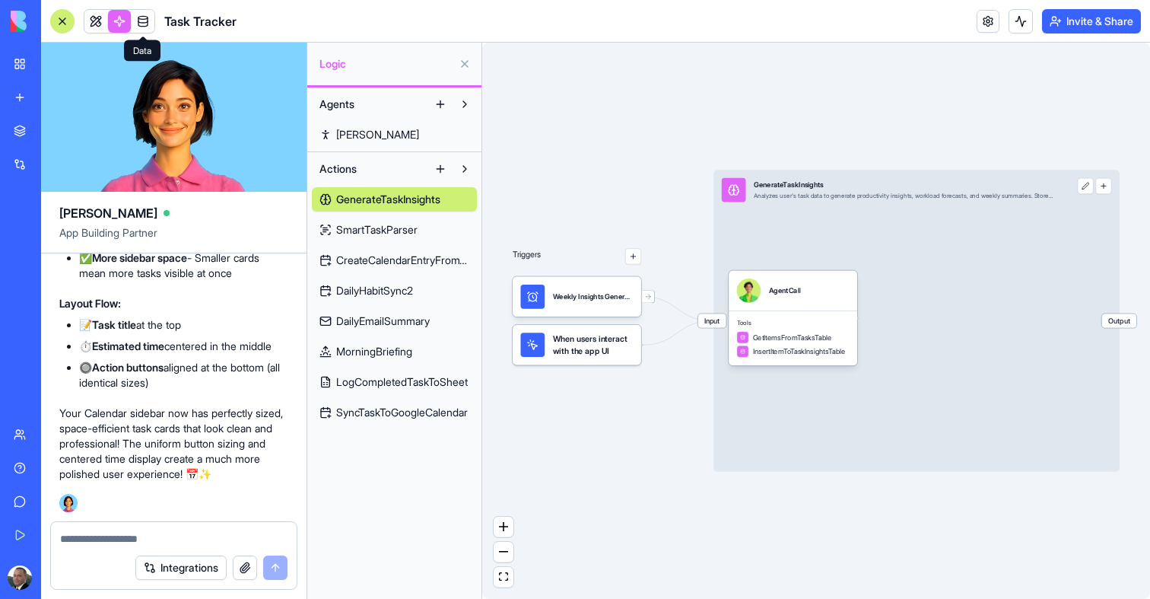
click at [375, 342] on link "MorningBriefing" at bounding box center [394, 351] width 165 height 24
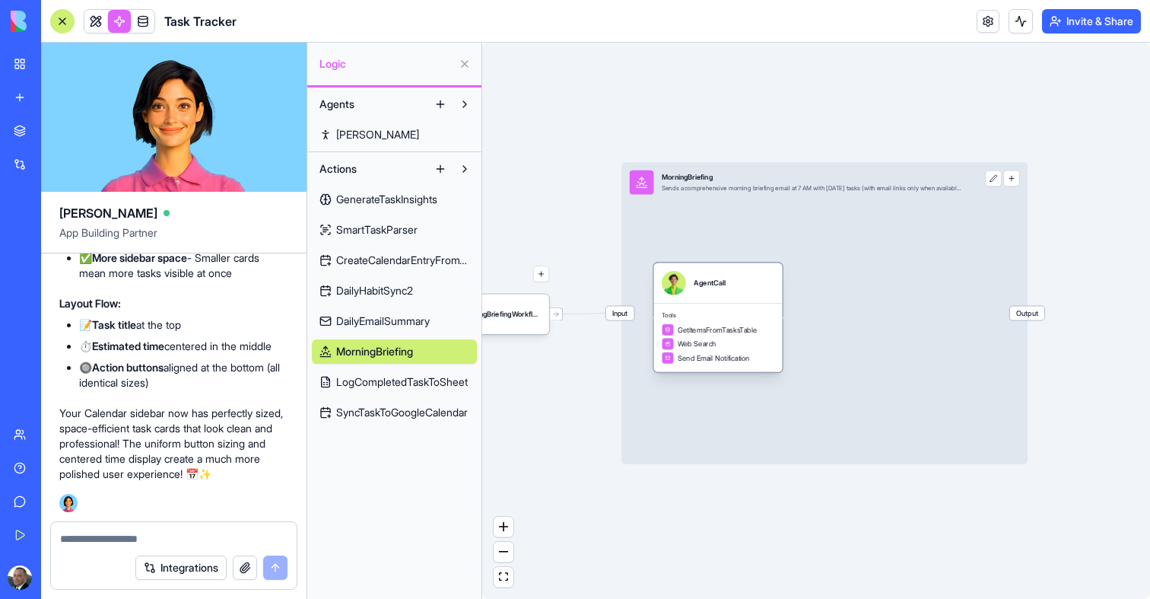
click at [736, 319] on span "Tools" at bounding box center [718, 316] width 113 height 8
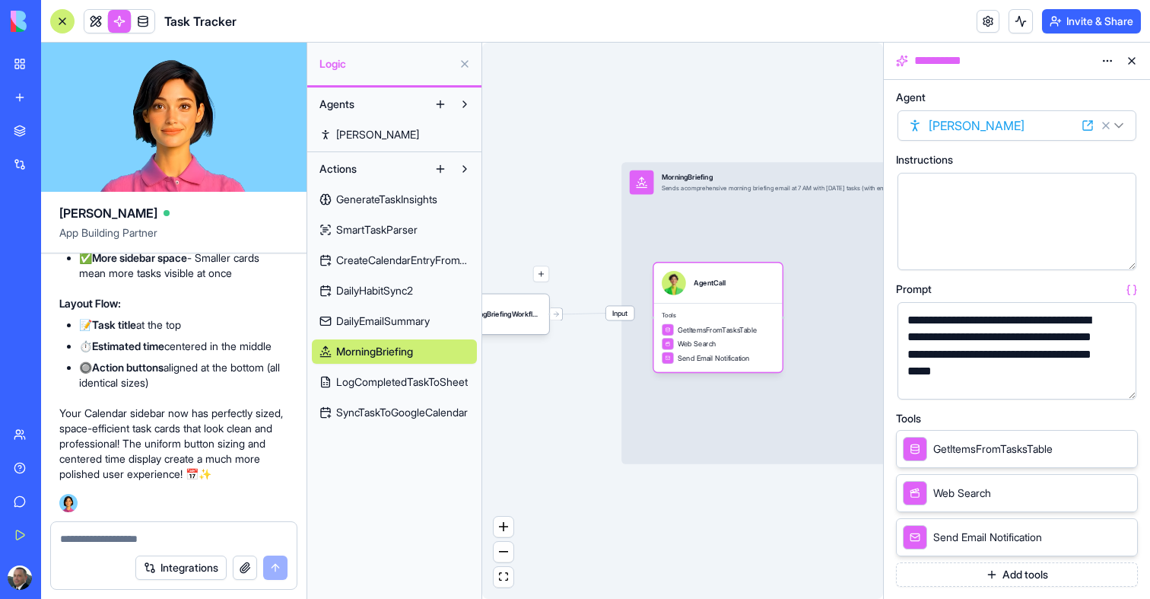
click at [1120, 386] on button "button" at bounding box center [1121, 384] width 24 height 24
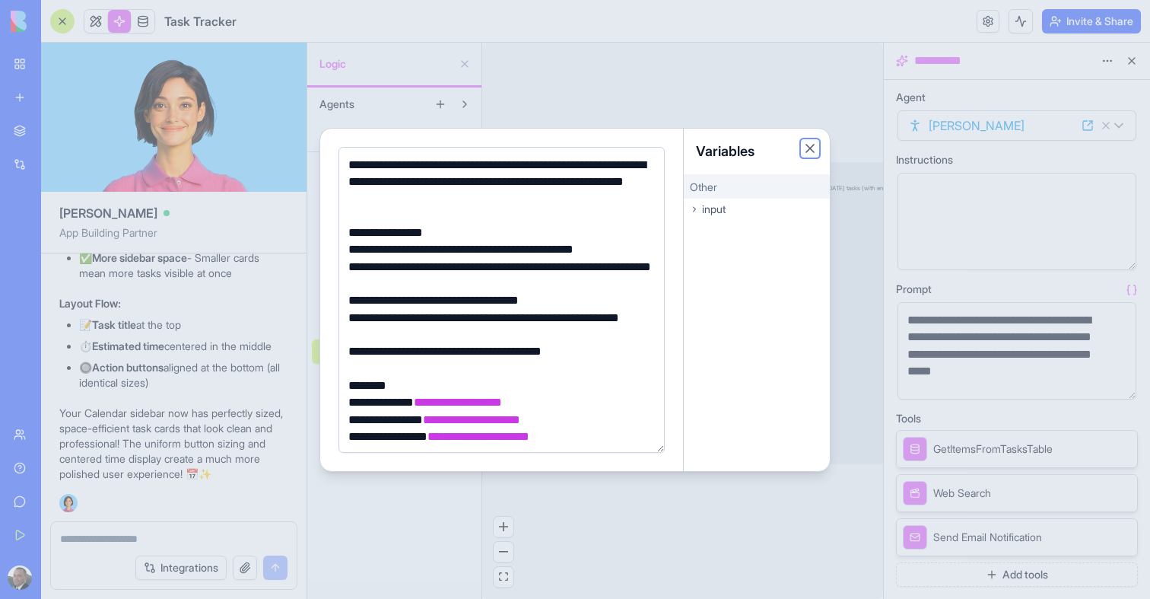
click at [811, 148] on button "Close" at bounding box center [809, 148] width 15 height 15
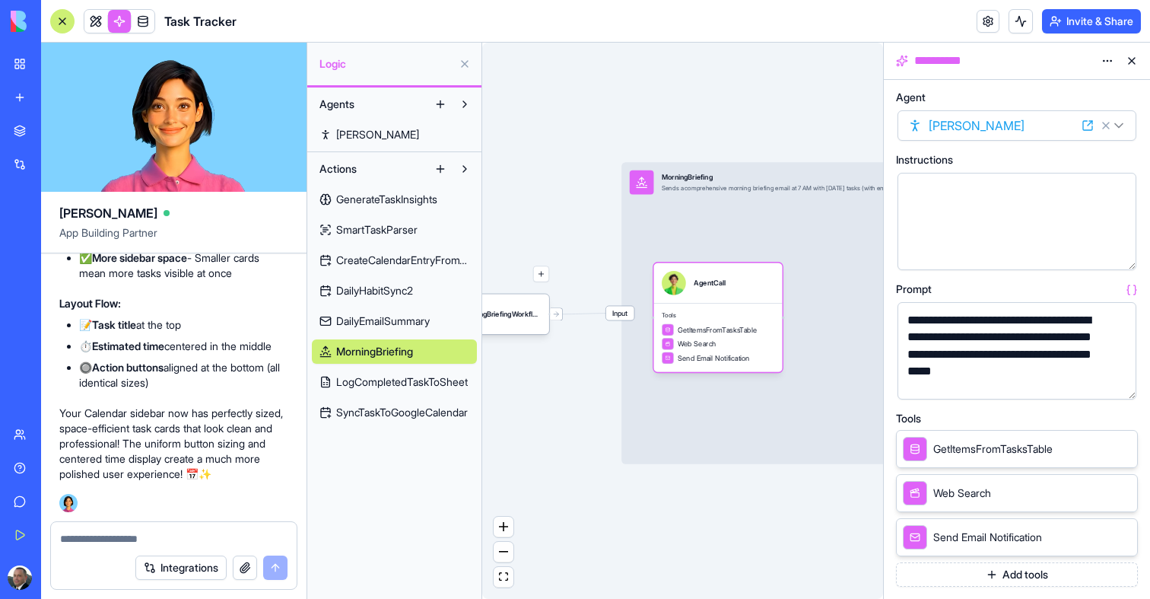
scroll to position [48, 0]
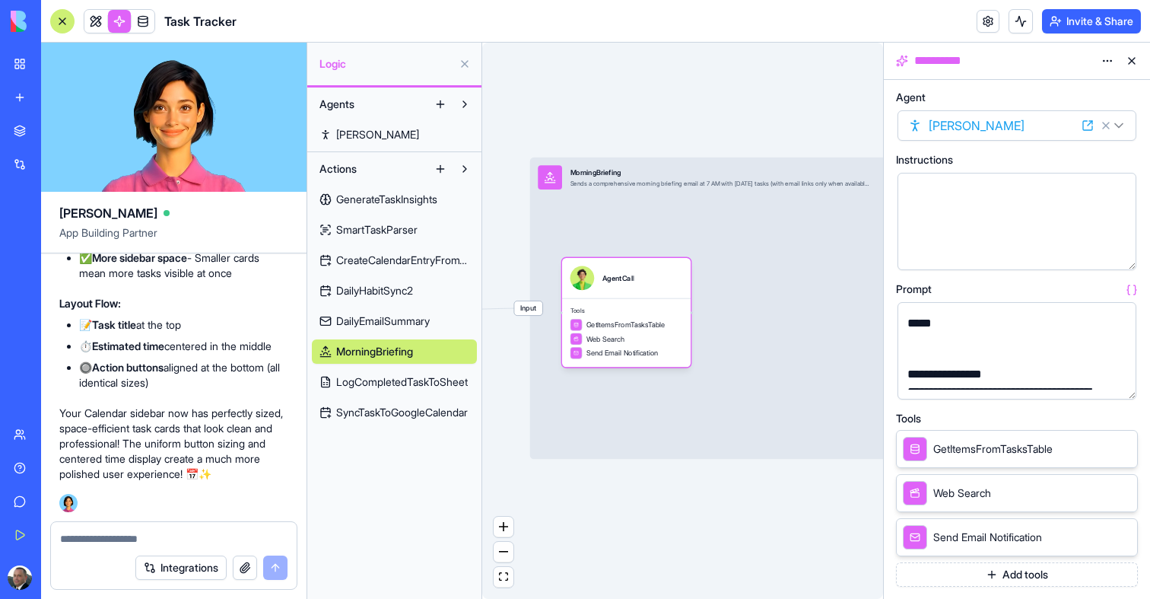
click at [59, 24] on div at bounding box center [62, 21] width 24 height 24
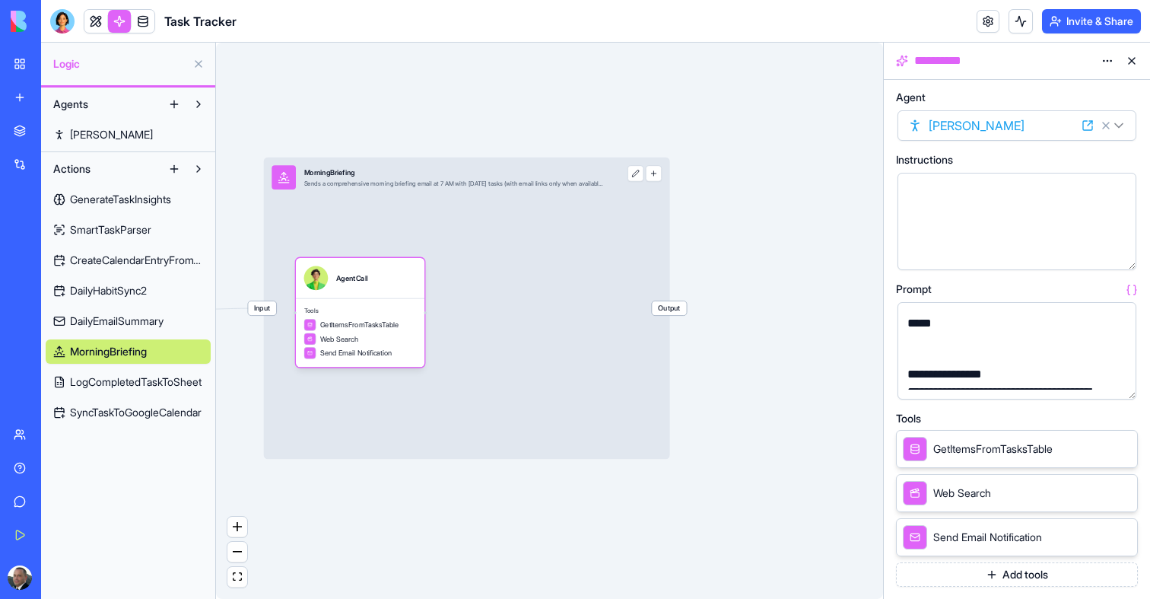
click at [1114, 383] on button "button" at bounding box center [1121, 384] width 24 height 24
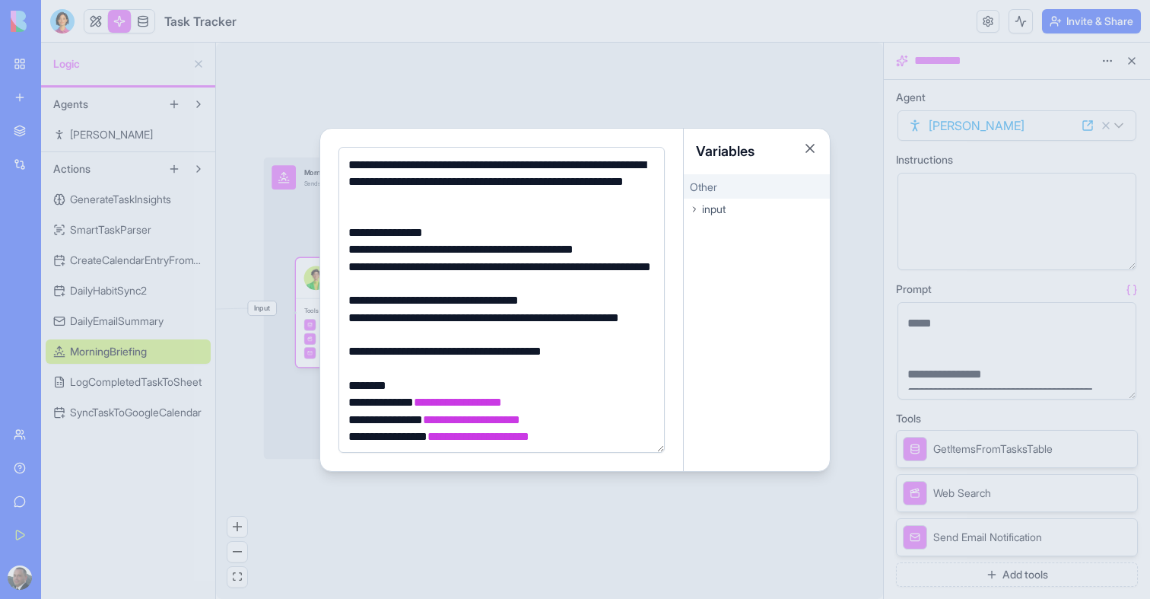
click at [73, 549] on div at bounding box center [575, 299] width 1150 height 599
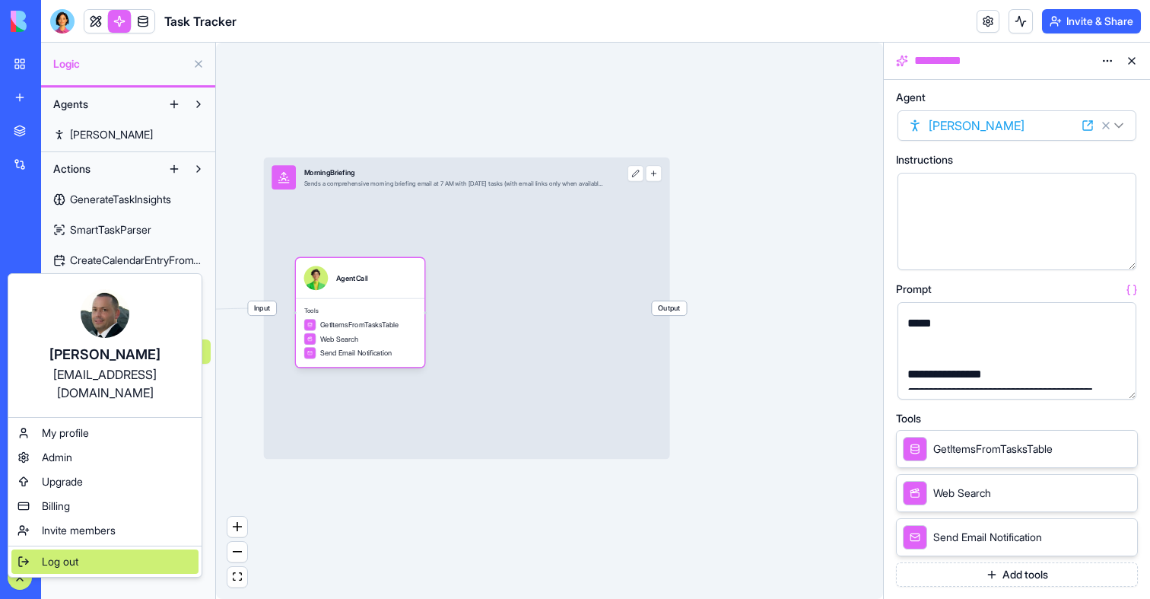
click at [62, 554] on span "Log out" at bounding box center [60, 561] width 37 height 15
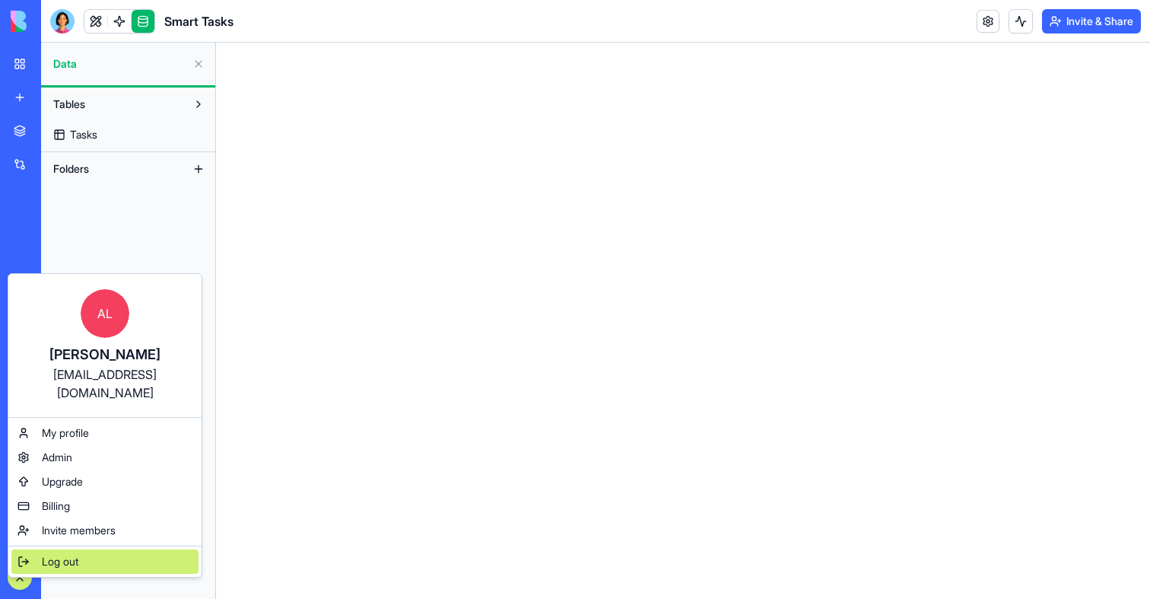
click at [49, 554] on span "Log out" at bounding box center [60, 561] width 37 height 15
